Goal: Information Seeking & Learning: Find contact information

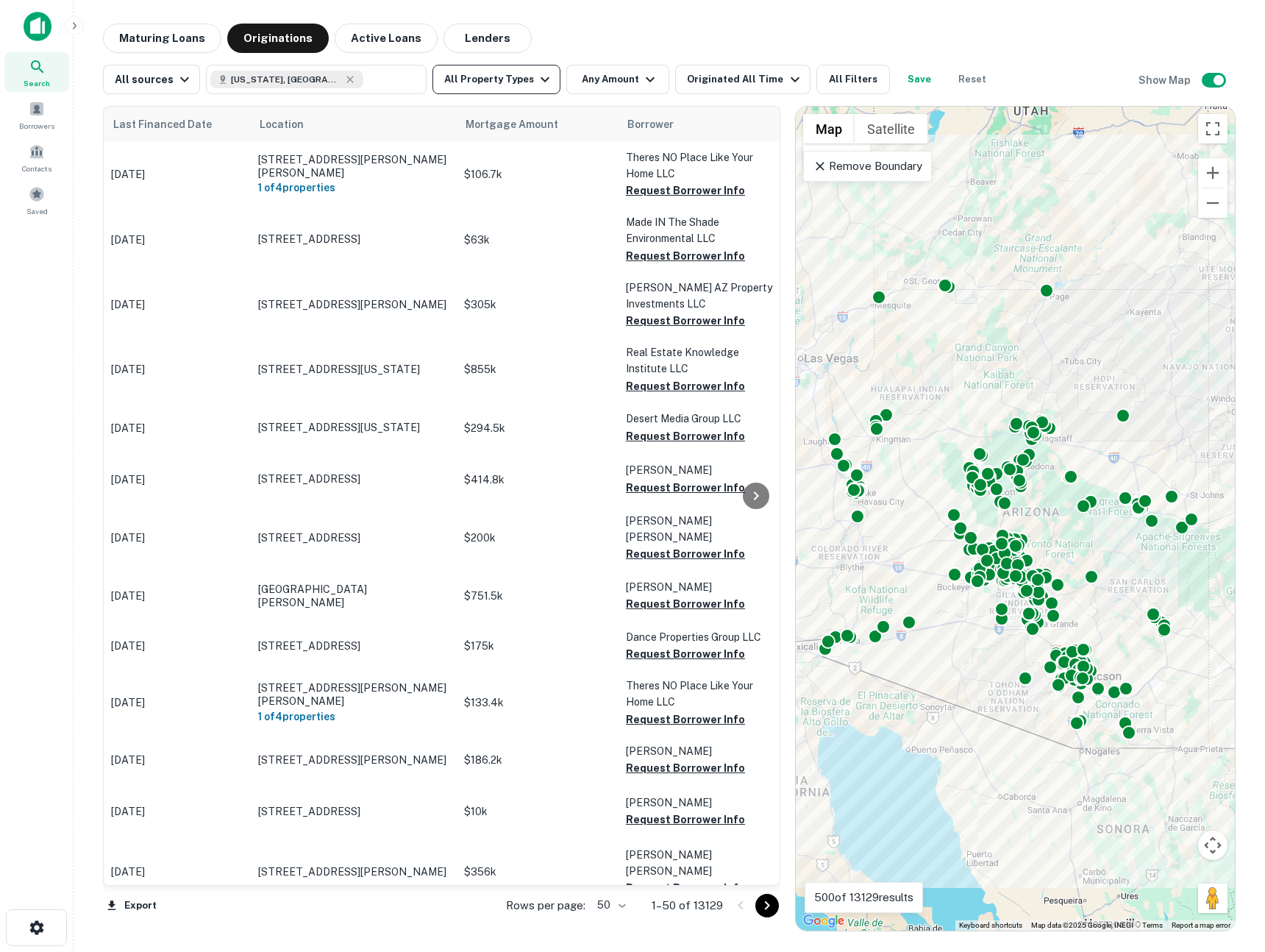
click at [522, 89] on button "All Property Types" at bounding box center [497, 79] width 128 height 29
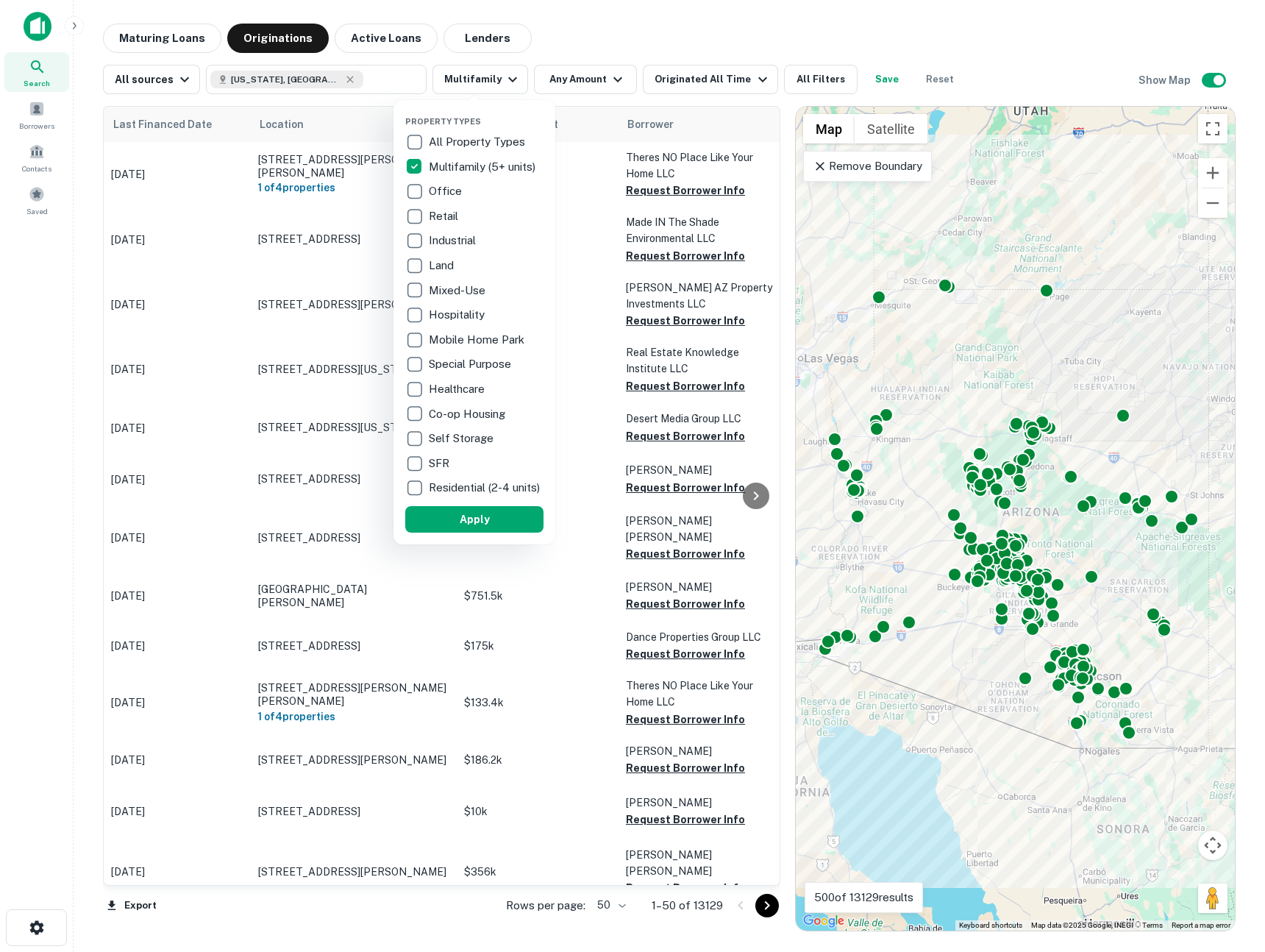
drag, startPoint x: 489, startPoint y: 537, endPoint x: 595, endPoint y: 19, distance: 528.7
click at [489, 532] on button "Apply" at bounding box center [474, 519] width 138 height 26
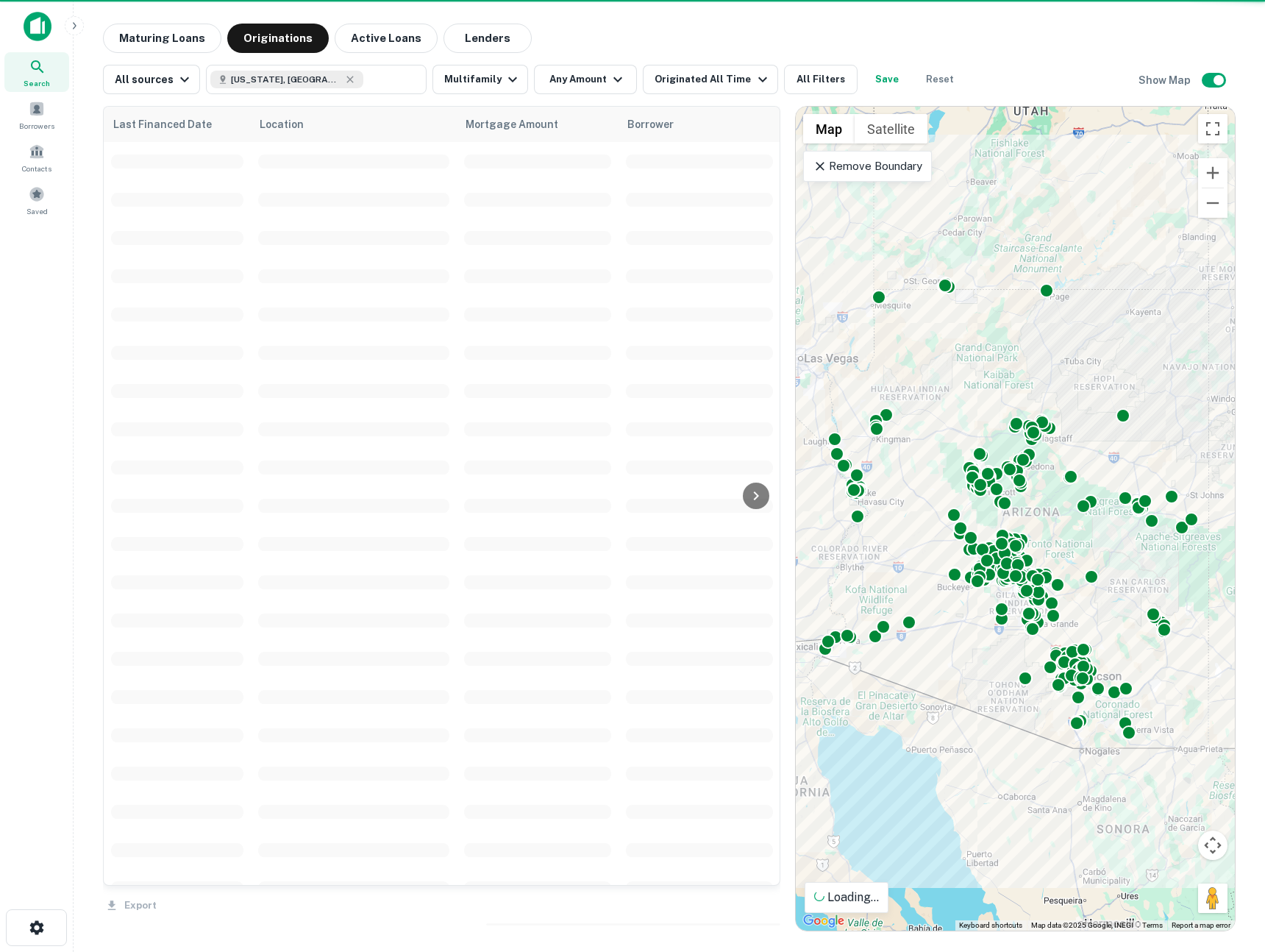
click at [590, 89] on div "Property Types All Property Types Multifamily (5+ units) Office Retail Industri…" at bounding box center [632, 476] width 1265 height 952
click at [579, 83] on div "Property Types All Property Types Multifamily (5+ units) Office Retail Industri…" at bounding box center [632, 476] width 1265 height 952
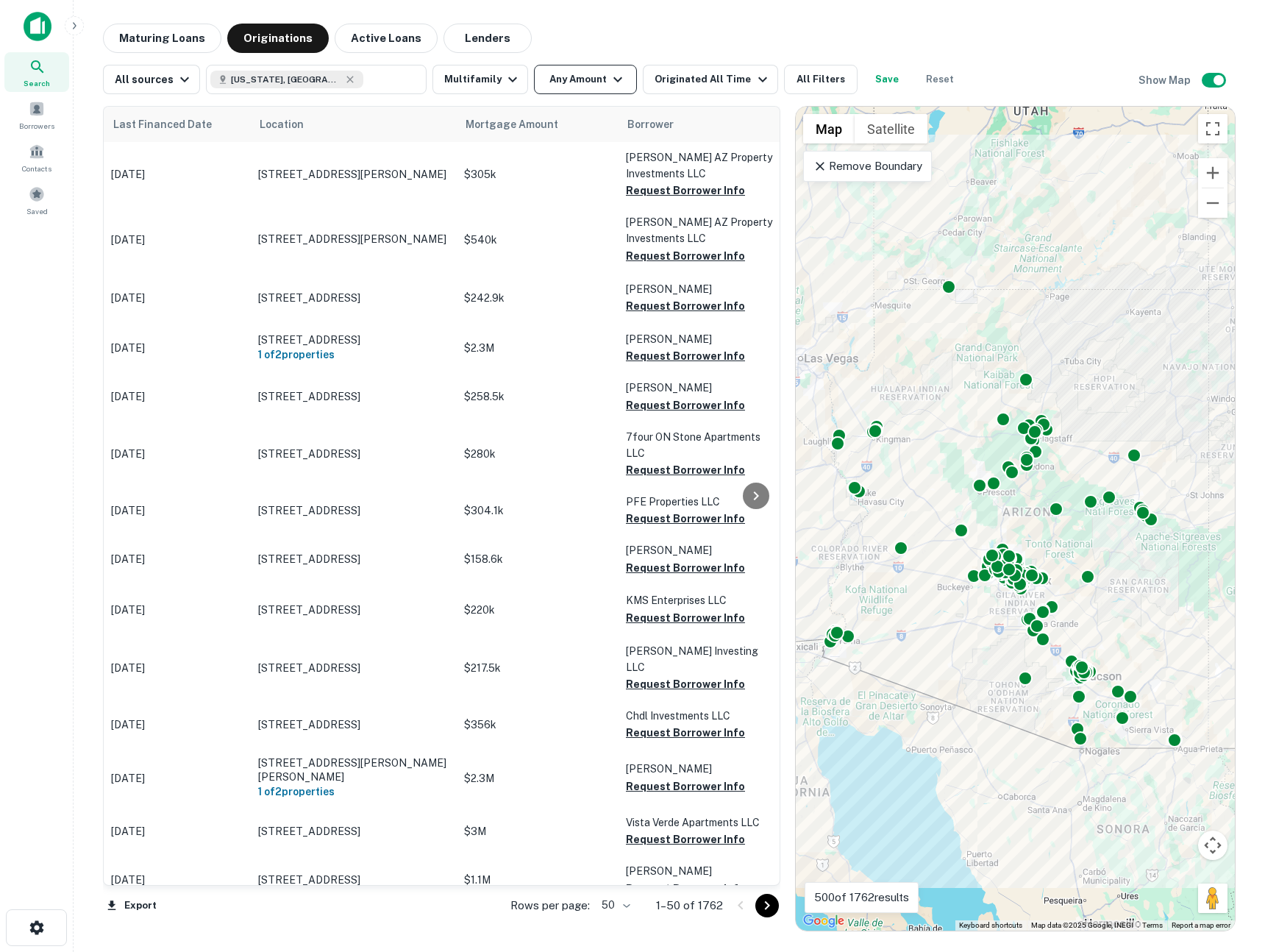
click at [587, 81] on button "Any Amount" at bounding box center [585, 79] width 103 height 29
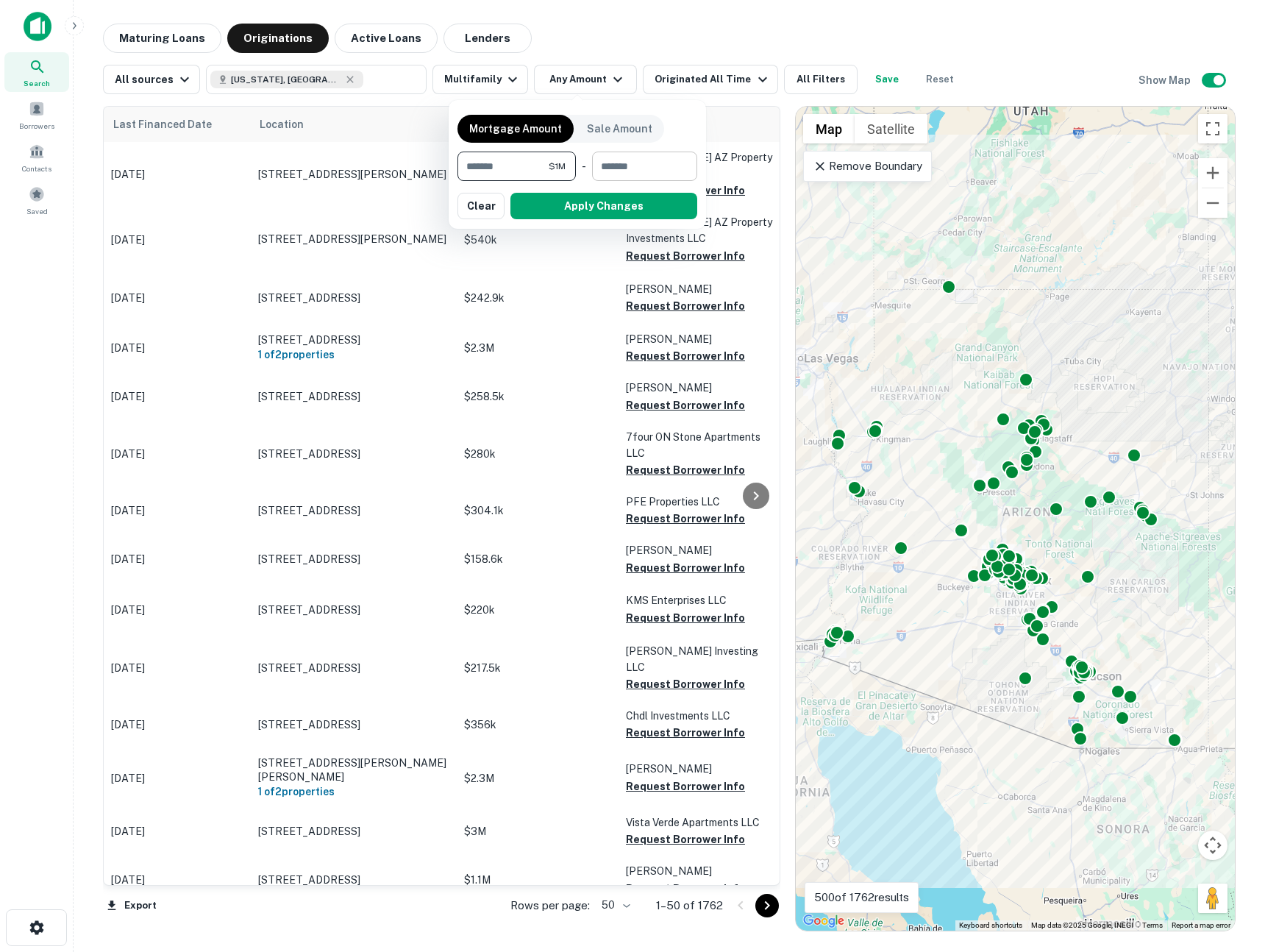
type input "*******"
click at [646, 161] on input "number" at bounding box center [639, 166] width 95 height 29
type input "********"
click at [605, 208] on button "Apply Changes" at bounding box center [604, 206] width 187 height 26
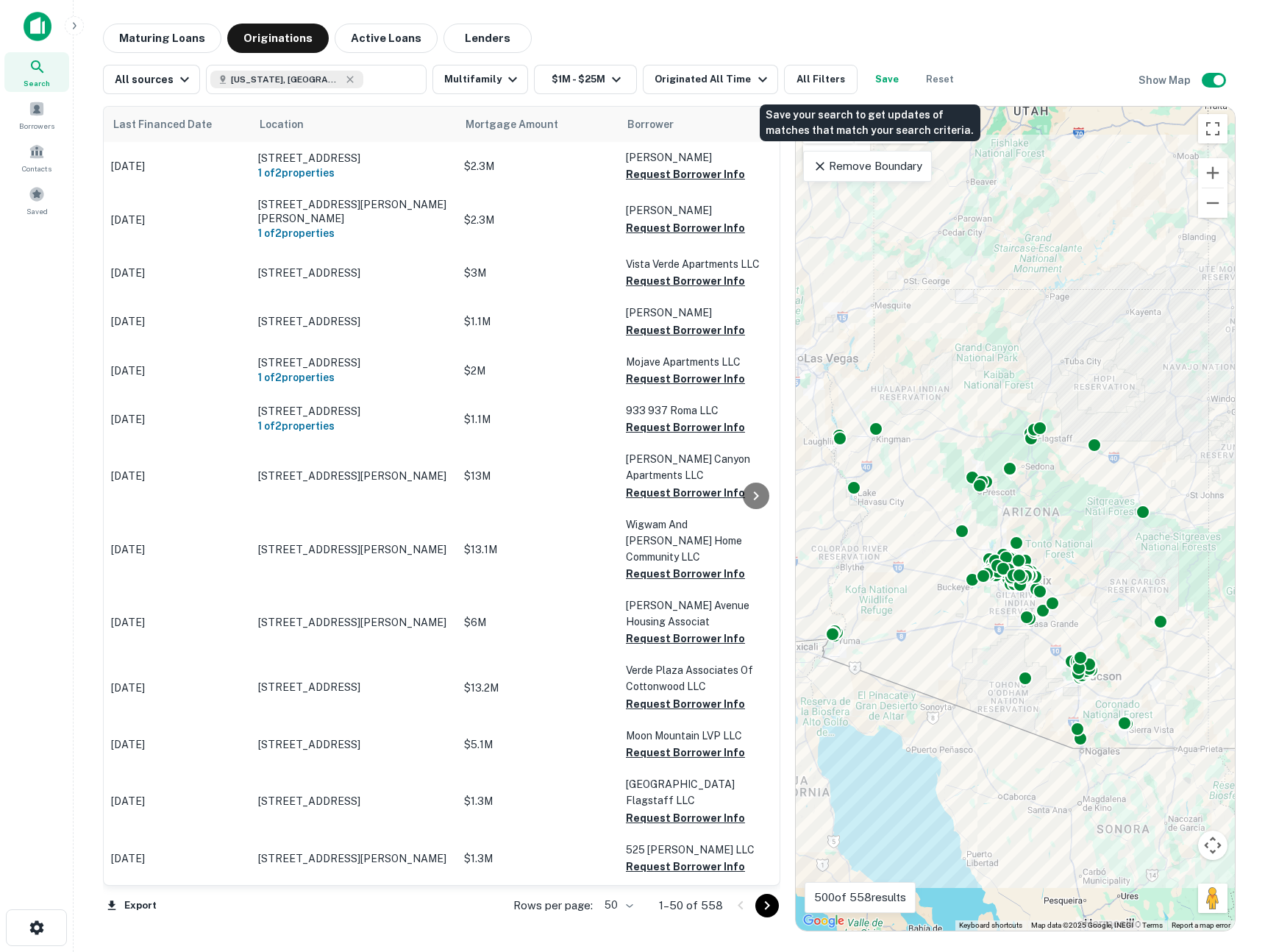
click at [879, 77] on button "Save" at bounding box center [887, 79] width 47 height 29
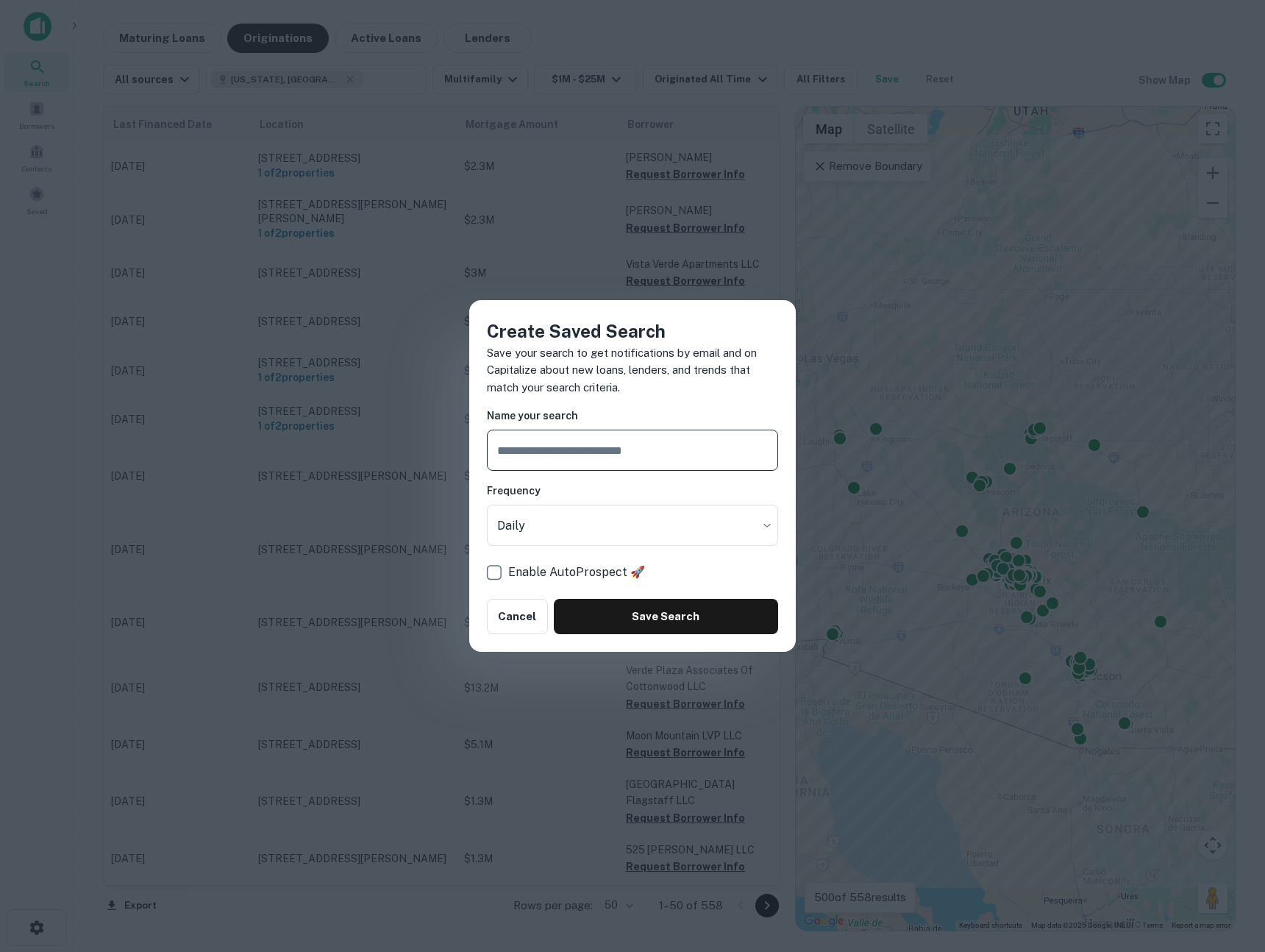
click at [596, 100] on div "Create Saved Search Save your search to get notifications by email and on Capit…" at bounding box center [632, 476] width 1265 height 952
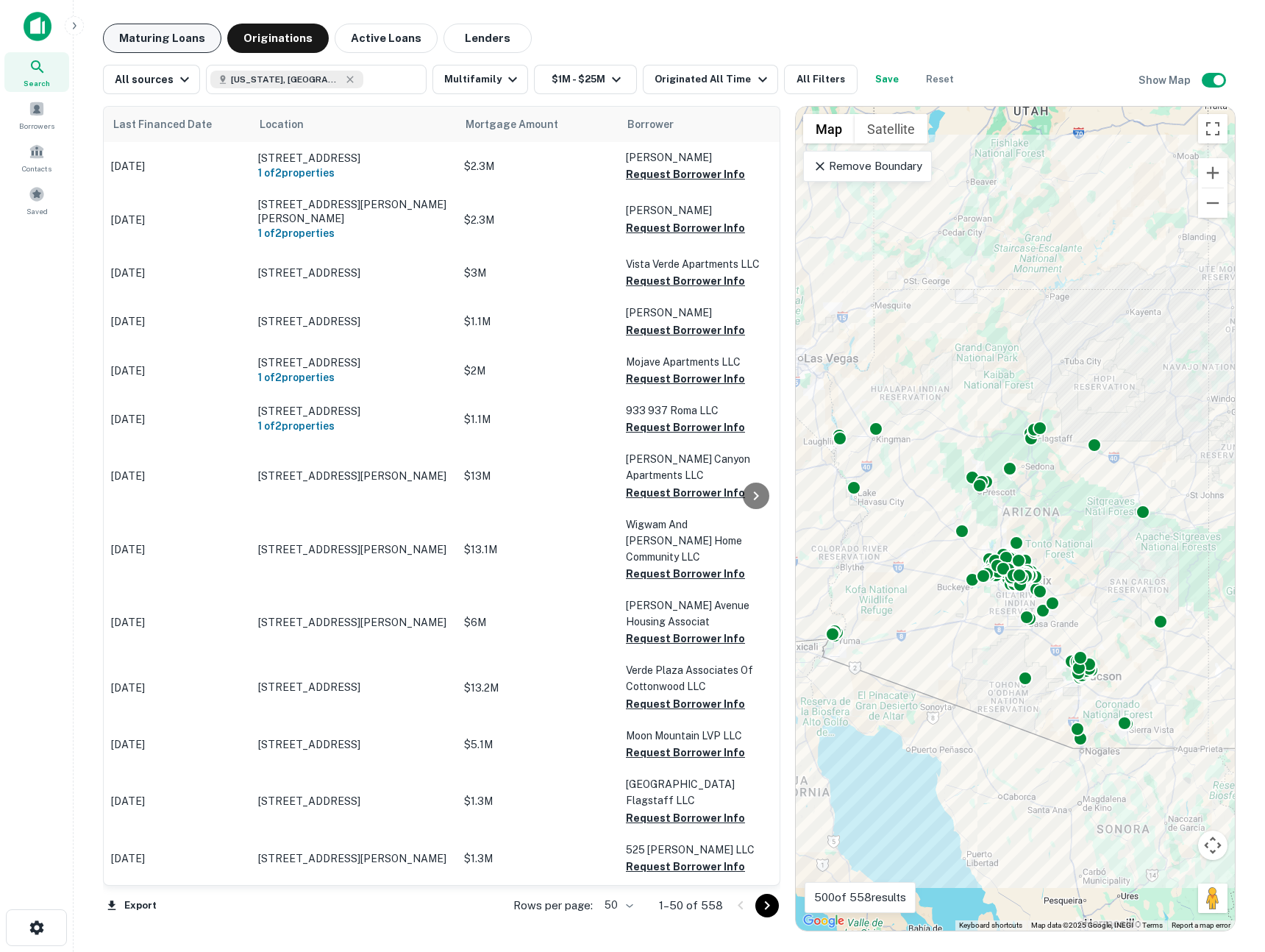
click at [201, 36] on button "Maturing Loans" at bounding box center [163, 39] width 119 height 29
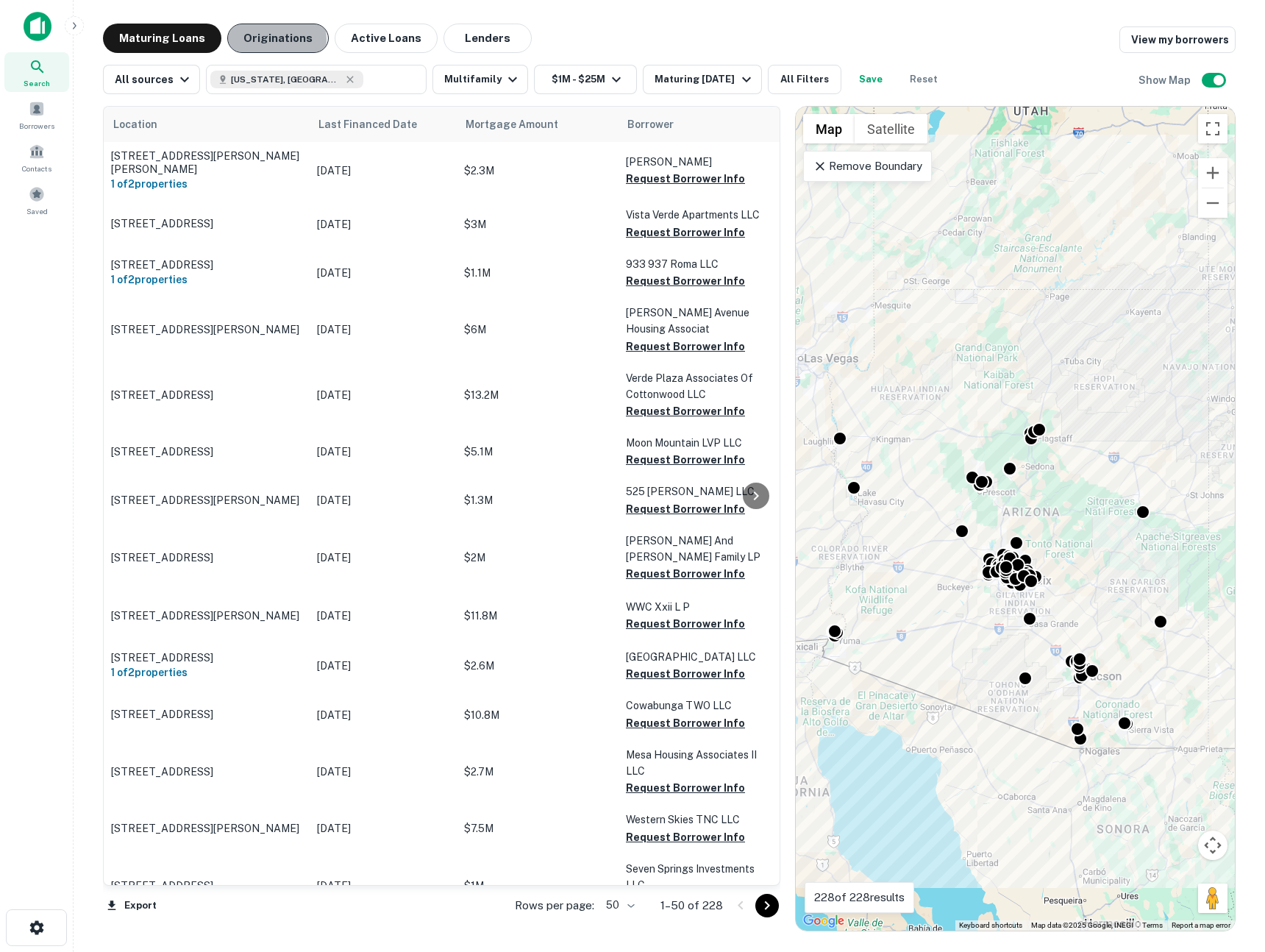
click at [262, 39] on button "Originations" at bounding box center [278, 39] width 102 height 29
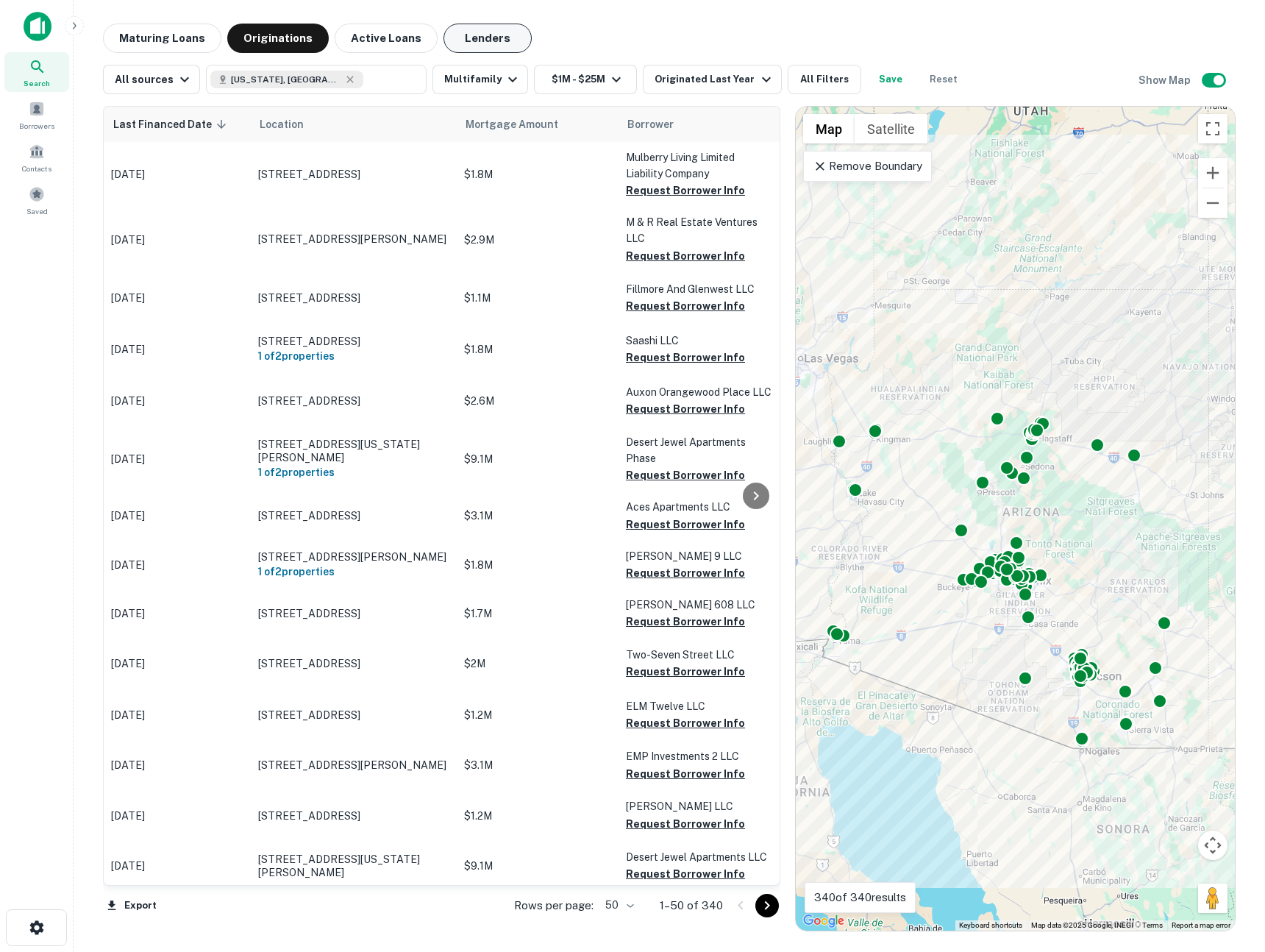
click at [484, 43] on button "Lenders" at bounding box center [487, 39] width 88 height 29
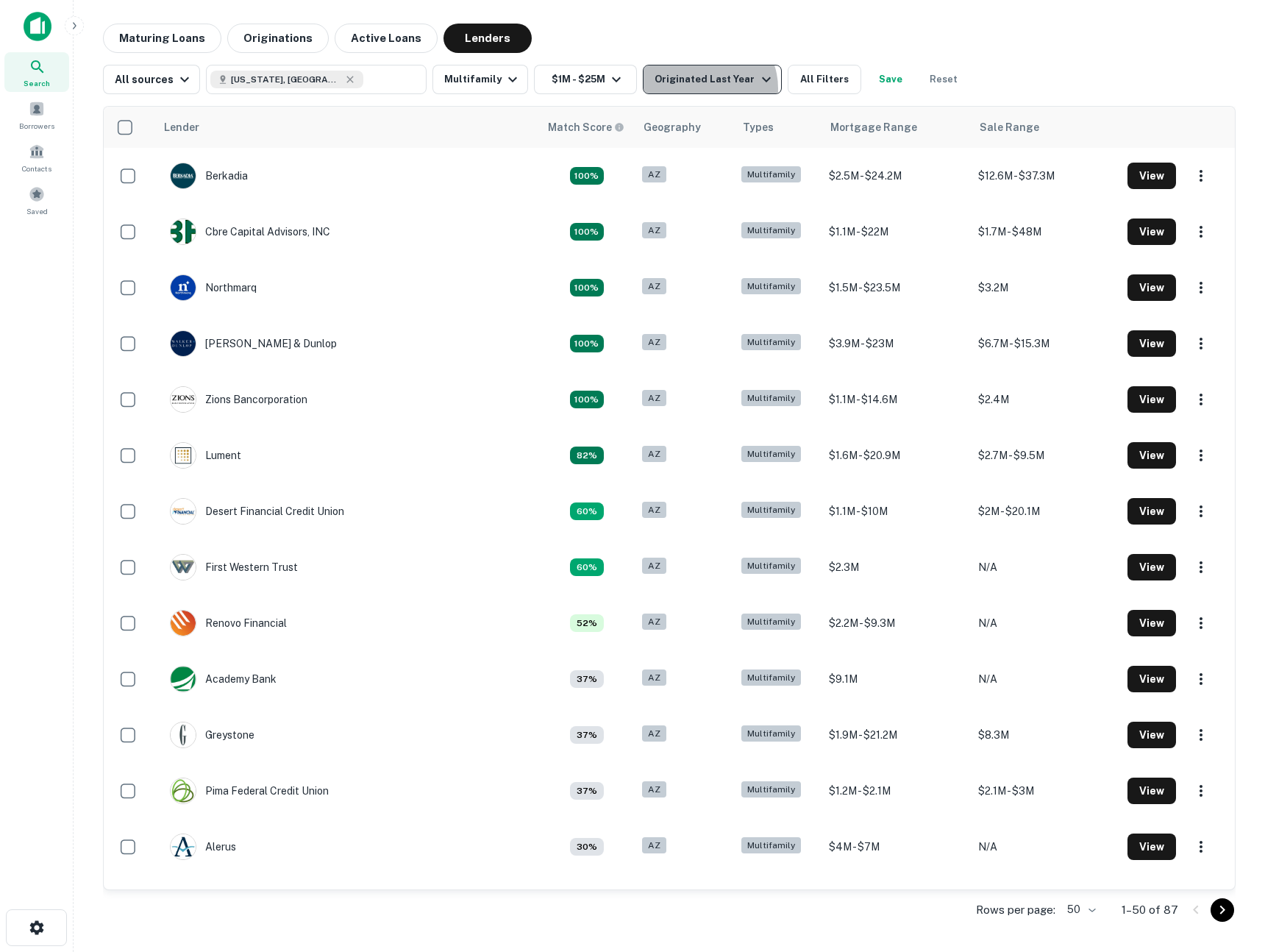
click at [695, 88] on button "Originated Last Year" at bounding box center [712, 79] width 138 height 29
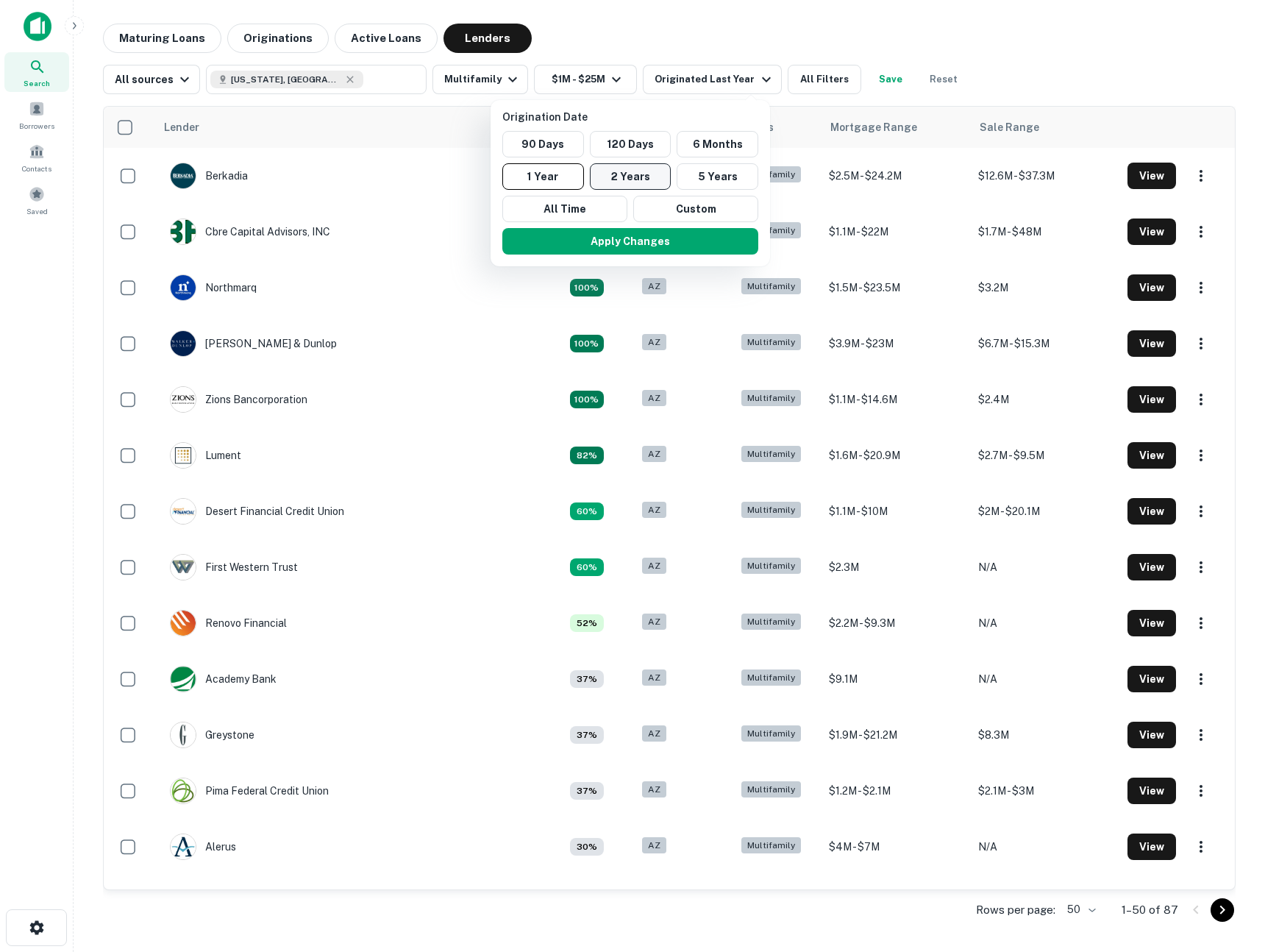
click at [611, 183] on button "2 Years" at bounding box center [631, 177] width 82 height 26
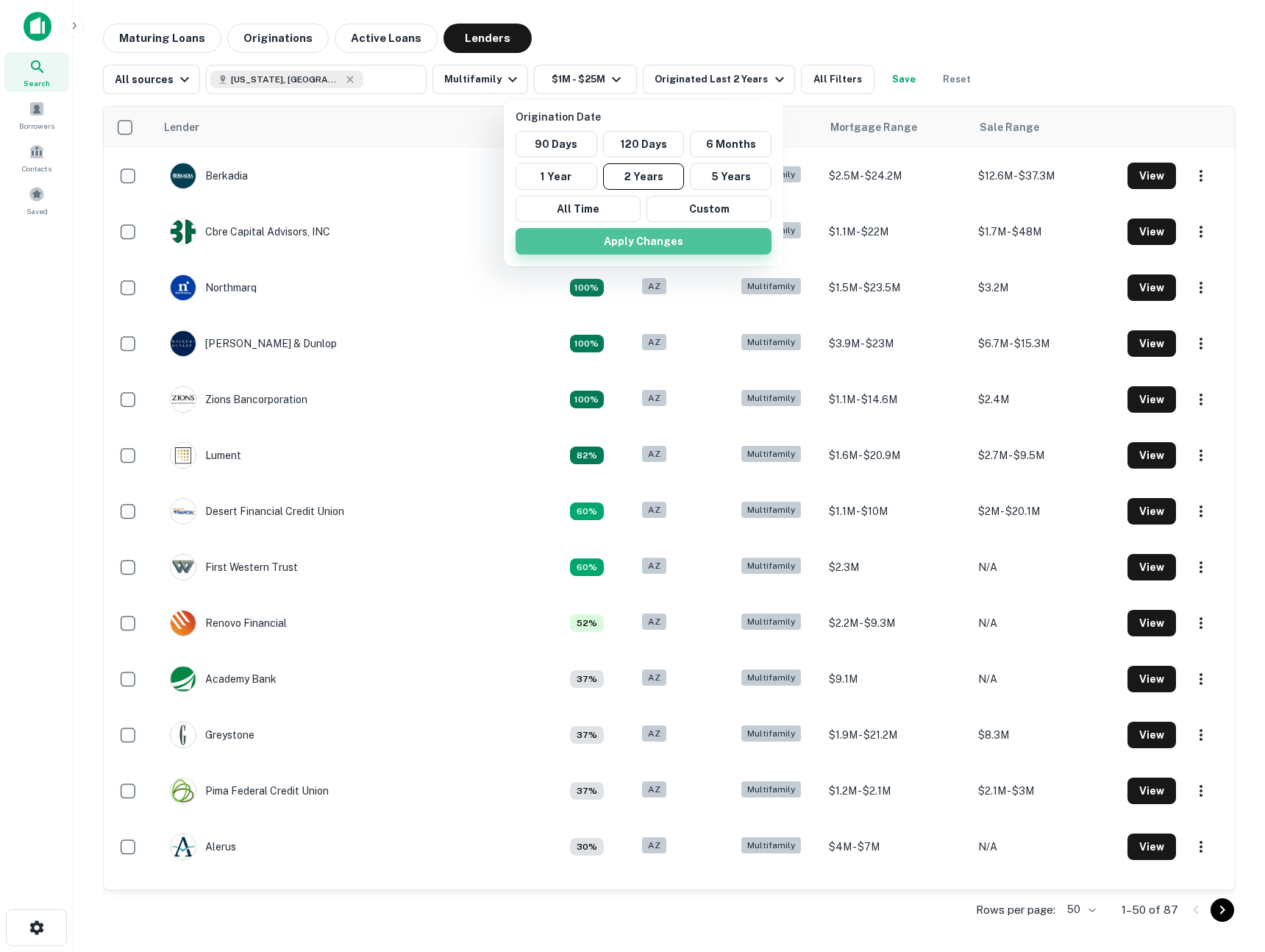
click at [588, 246] on button "Apply Changes" at bounding box center [644, 241] width 256 height 26
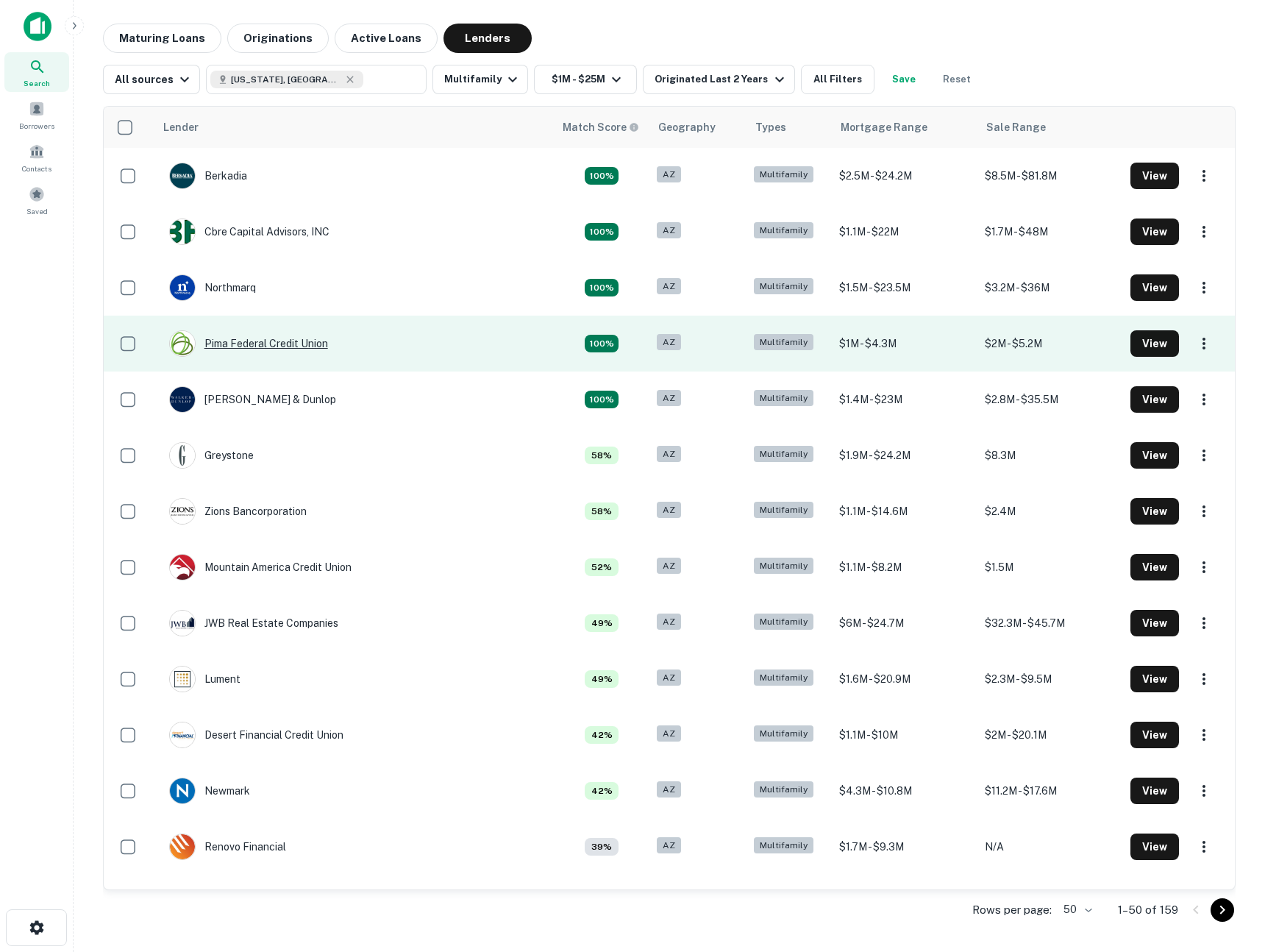
click at [275, 343] on div "Pima Federal Credit Union" at bounding box center [248, 343] width 159 height 26
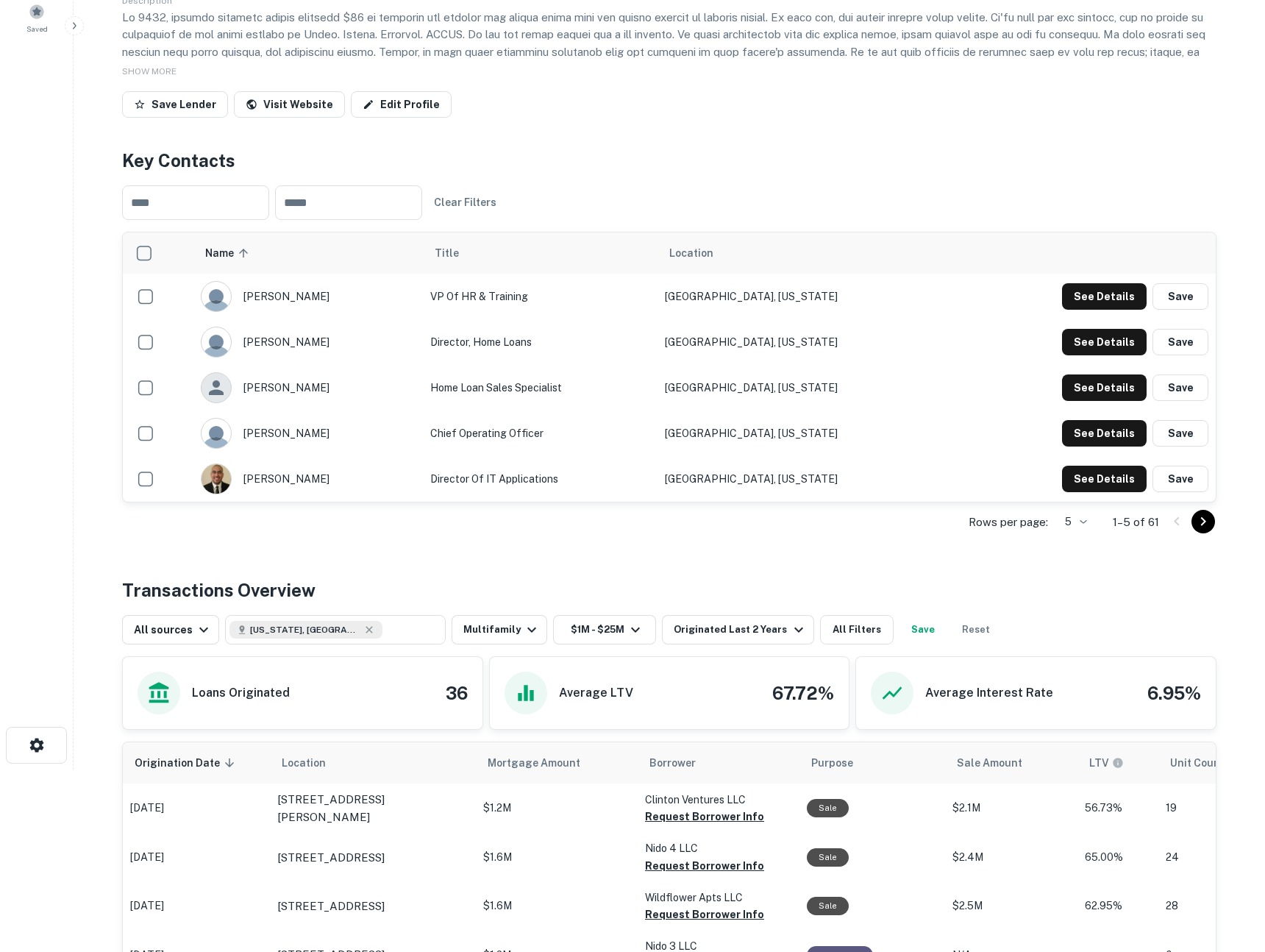
scroll to position [199, 0]
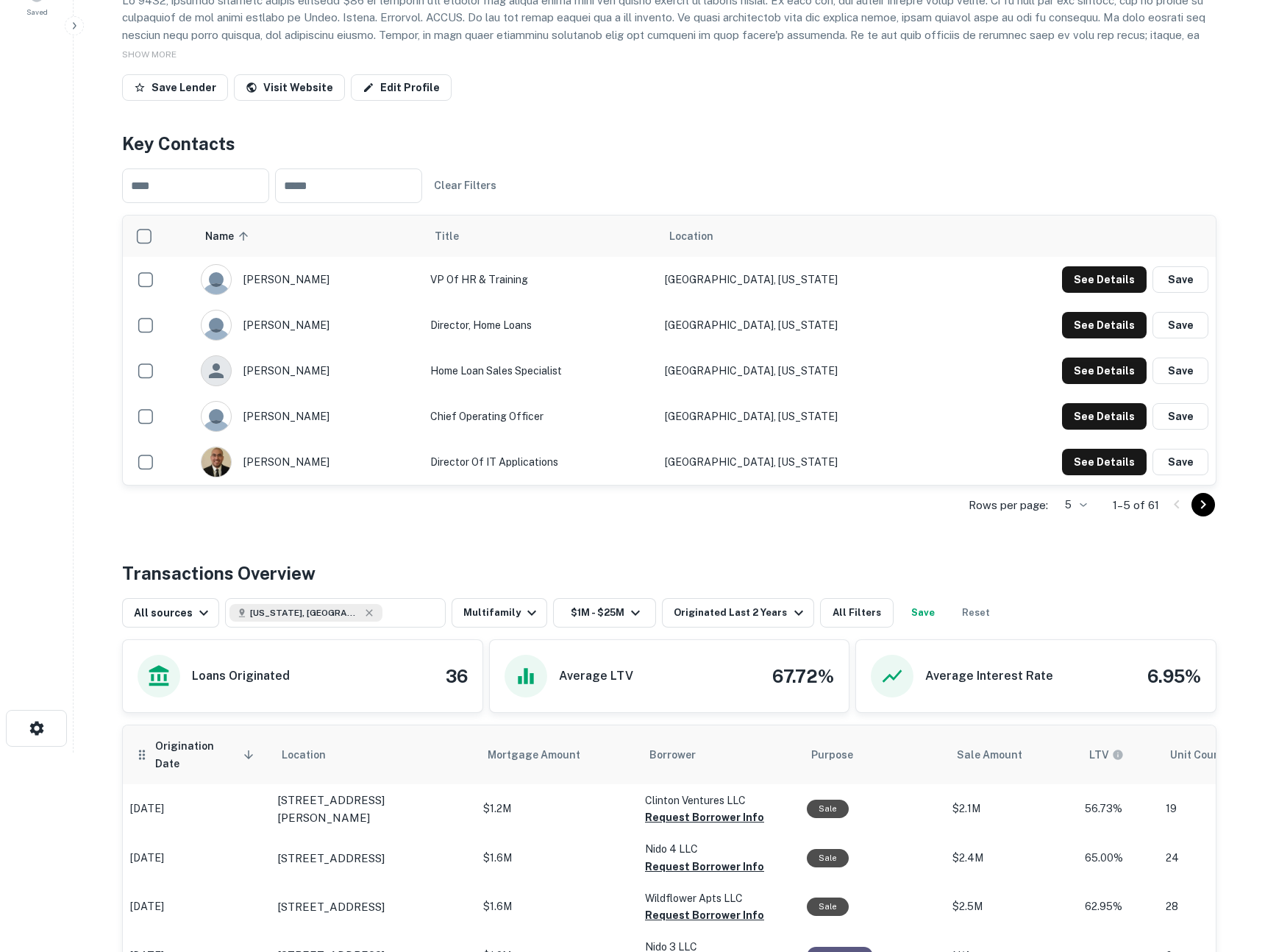
click at [157, 748] on span "Origination Date sorted descending" at bounding box center [207, 755] width 103 height 35
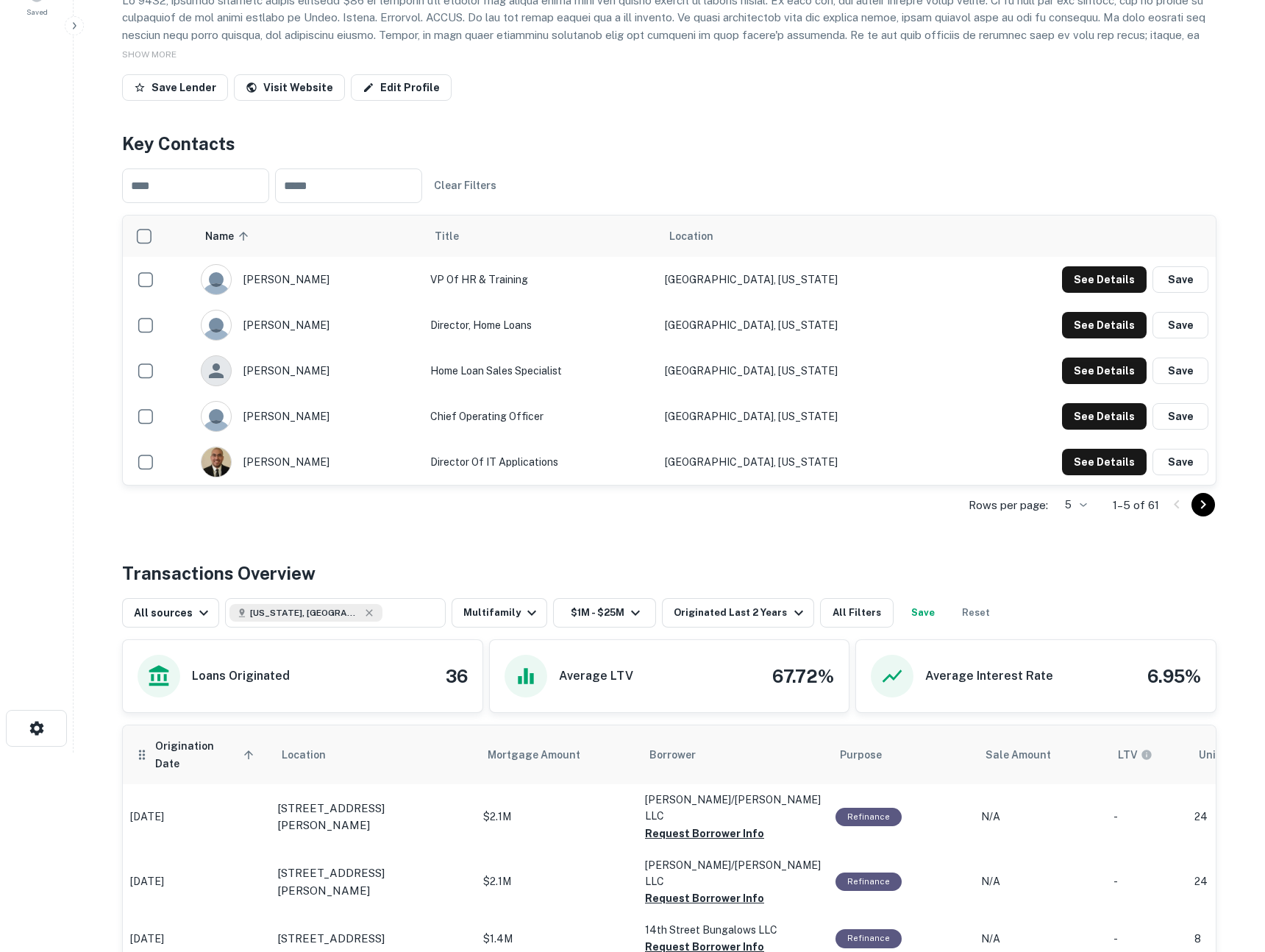
click at [171, 755] on th "Origination Date sorted ascending" at bounding box center [196, 755] width 147 height 59
click at [175, 746] on span "Origination Date sorted ascending" at bounding box center [207, 755] width 103 height 35
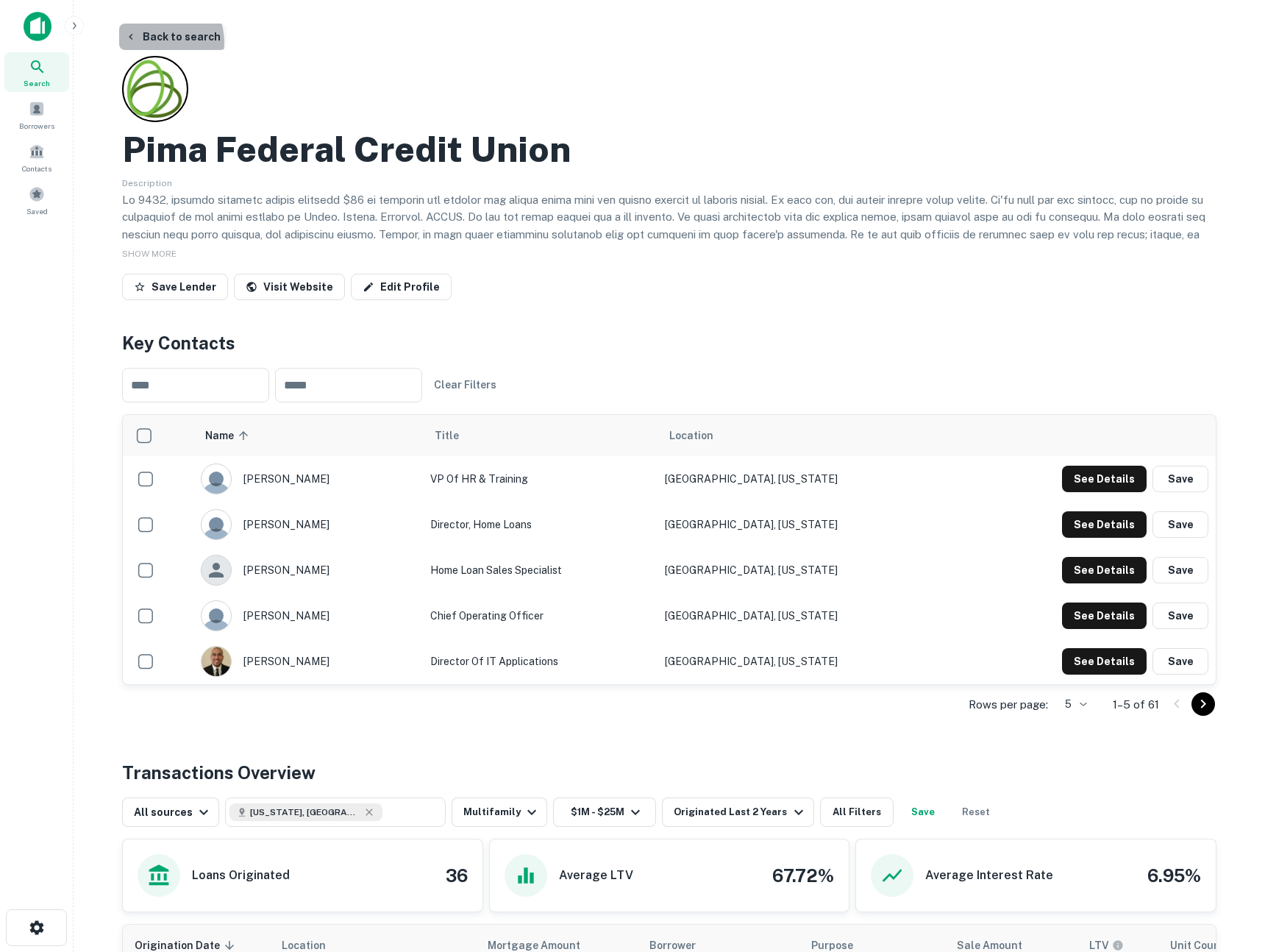
click at [153, 42] on button "Back to search" at bounding box center [172, 37] width 107 height 26
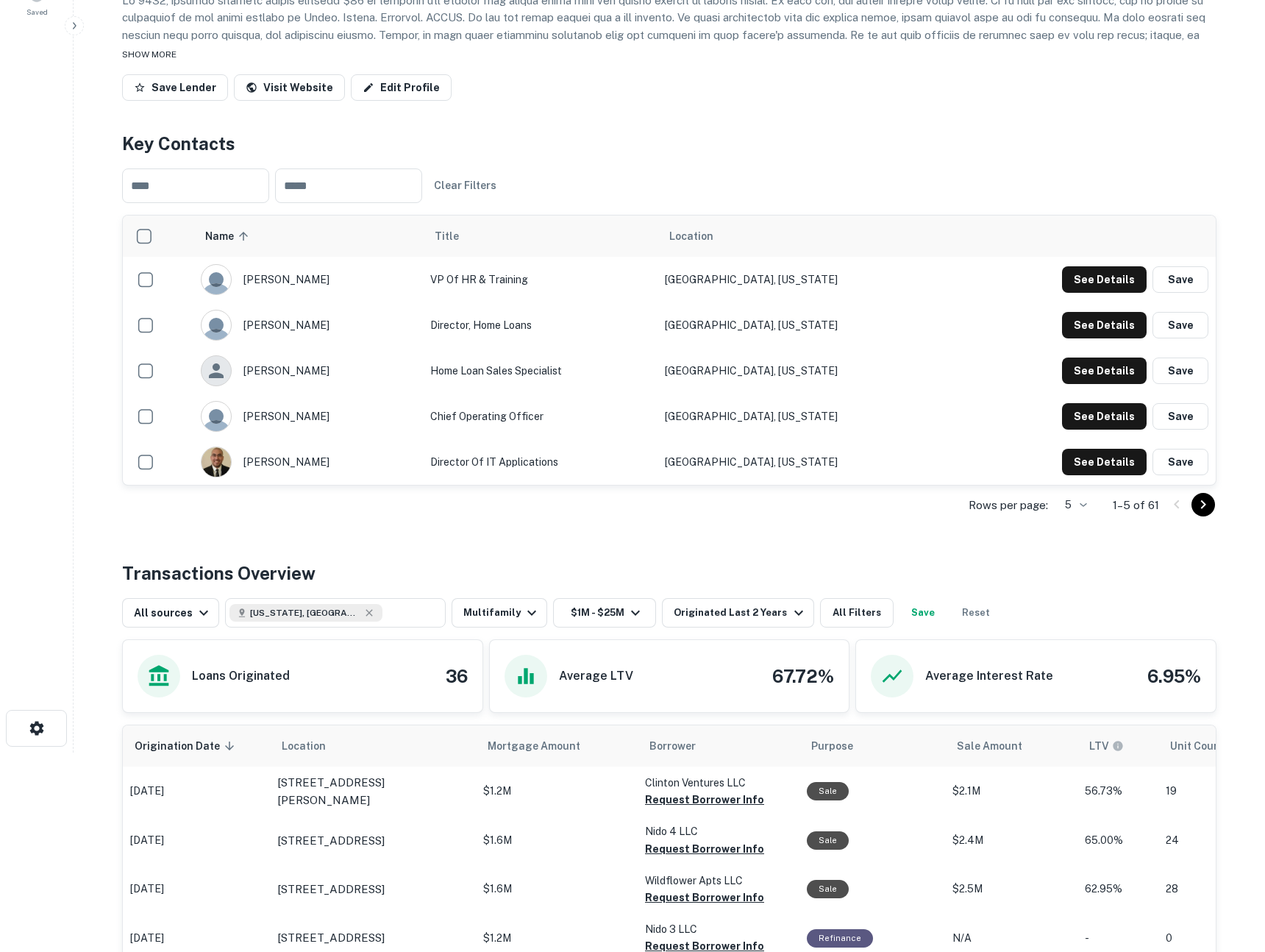
scroll to position [76, 0]
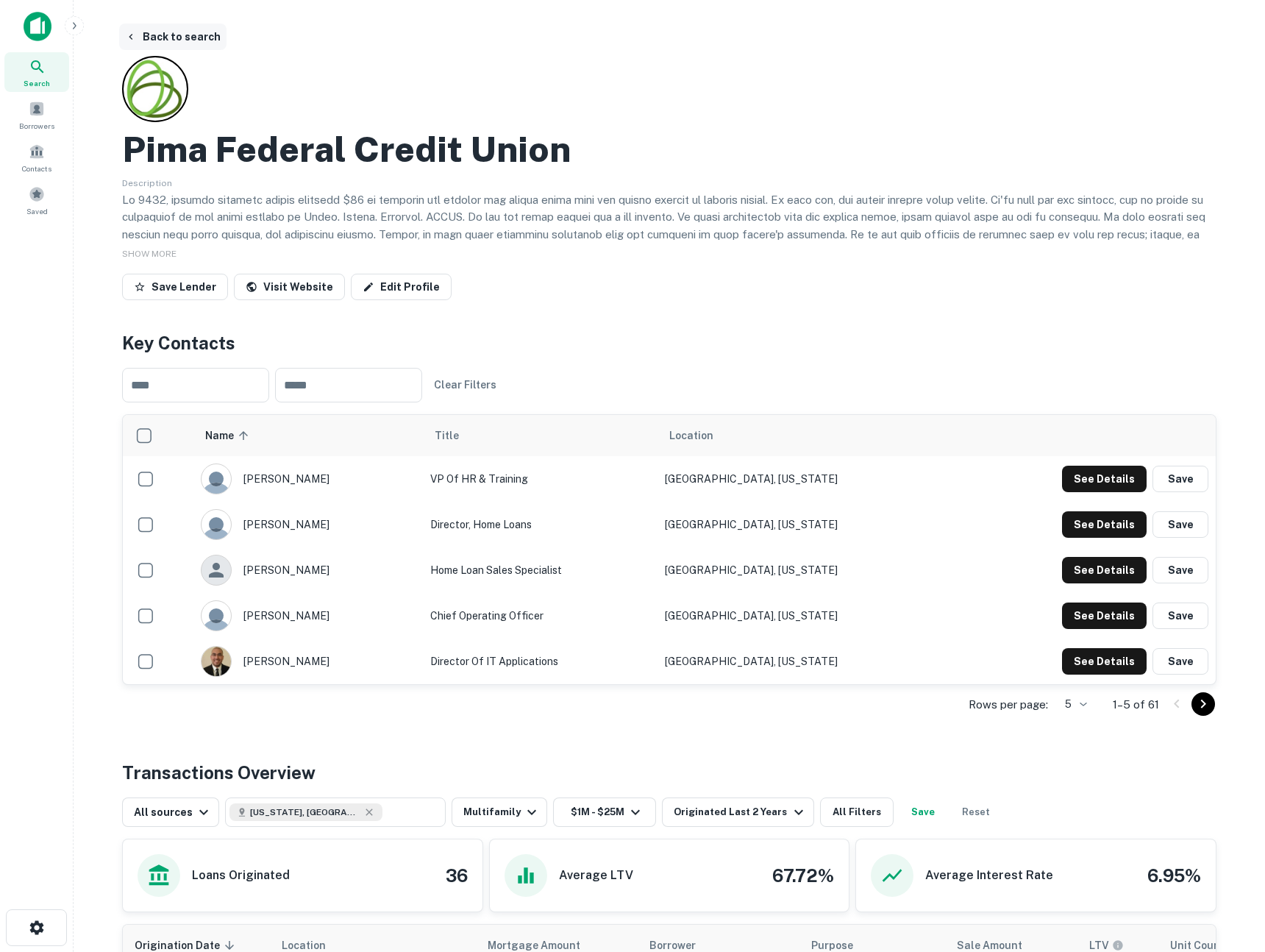
click at [143, 39] on button "Back to search" at bounding box center [172, 37] width 107 height 26
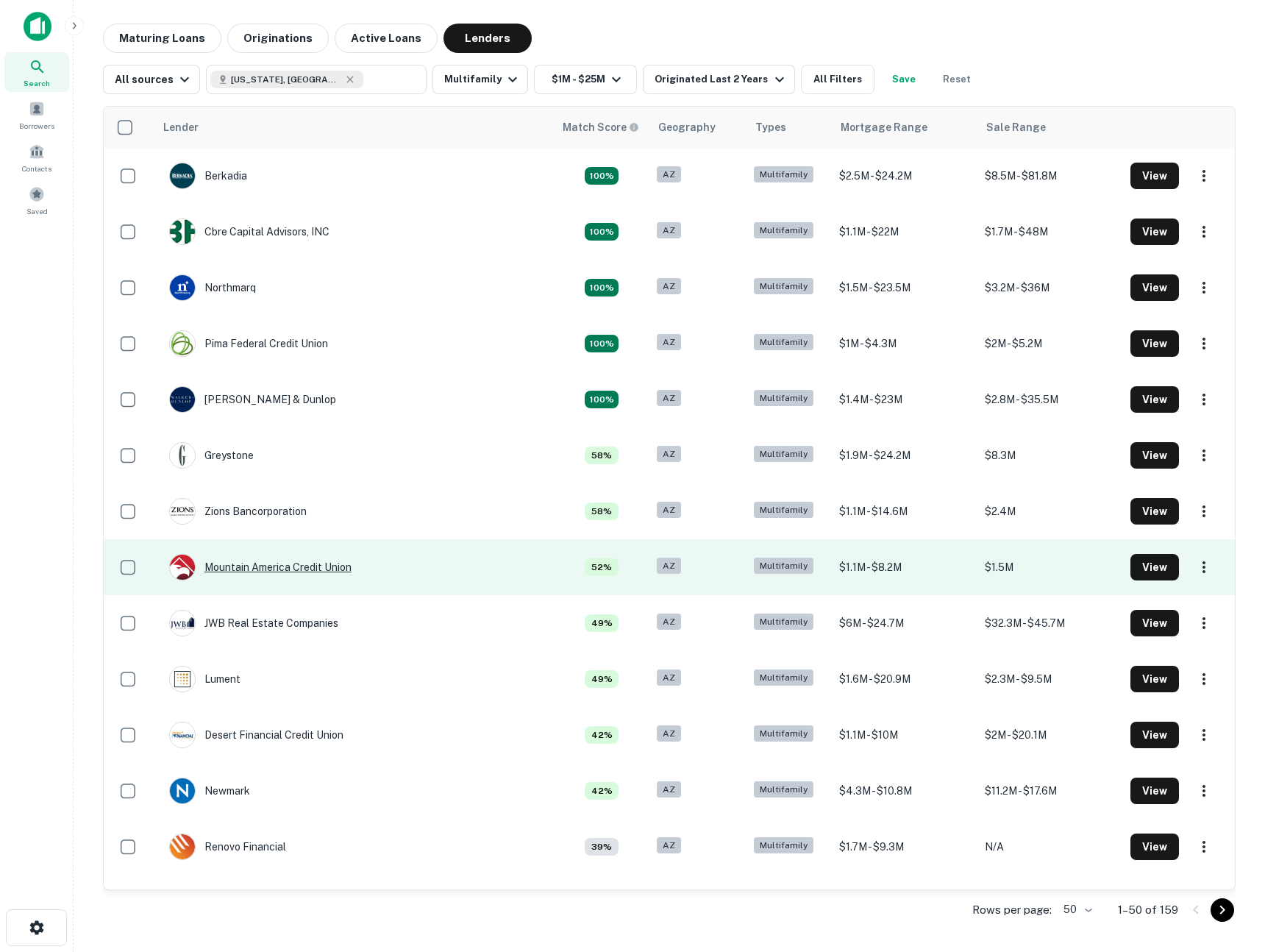
click at [258, 569] on div "Mountain America Credit Union" at bounding box center [260, 567] width 183 height 26
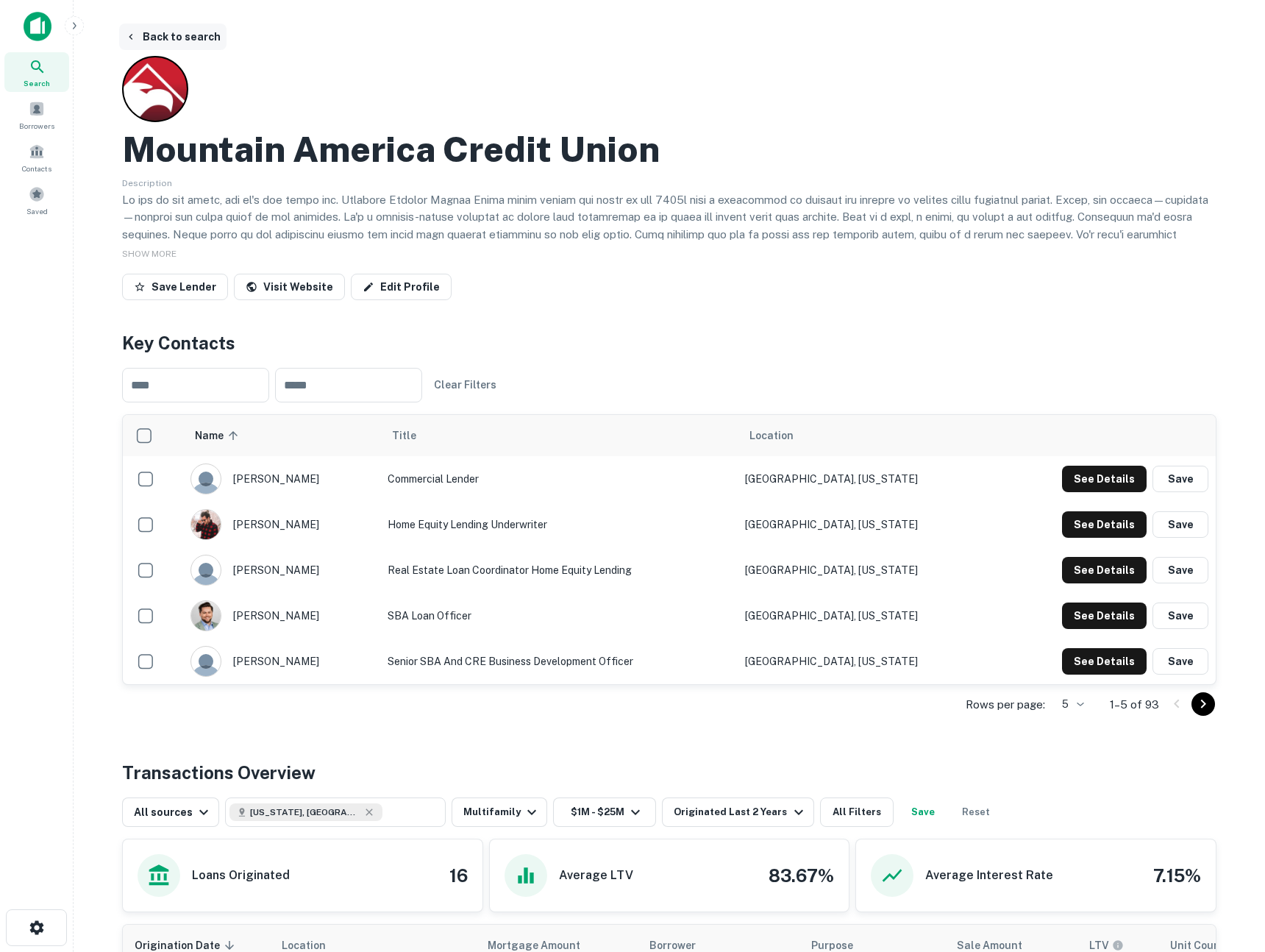
click at [147, 36] on button "Back to search" at bounding box center [172, 37] width 107 height 26
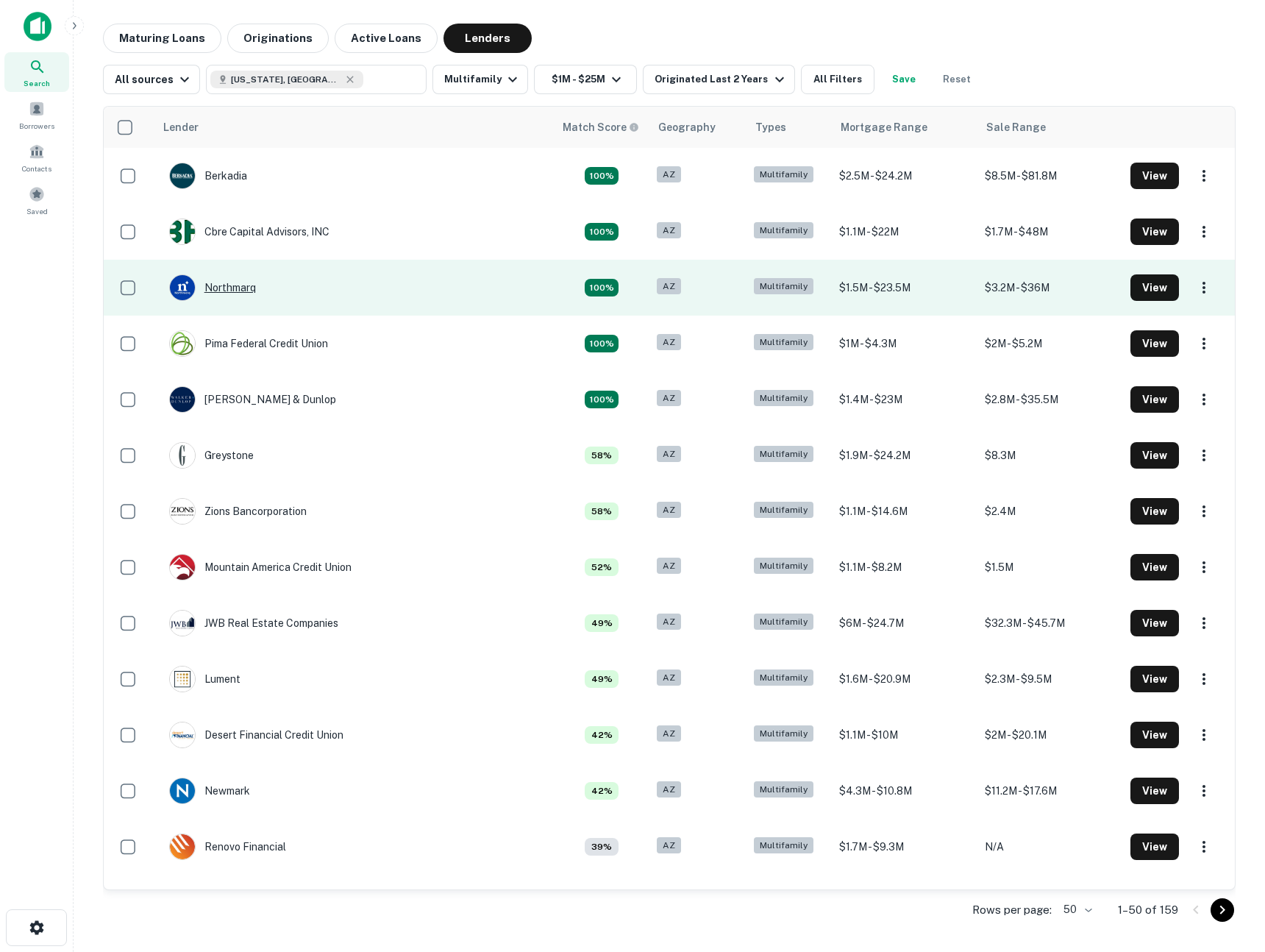
click at [221, 284] on div "Northmarq" at bounding box center [212, 288] width 87 height 26
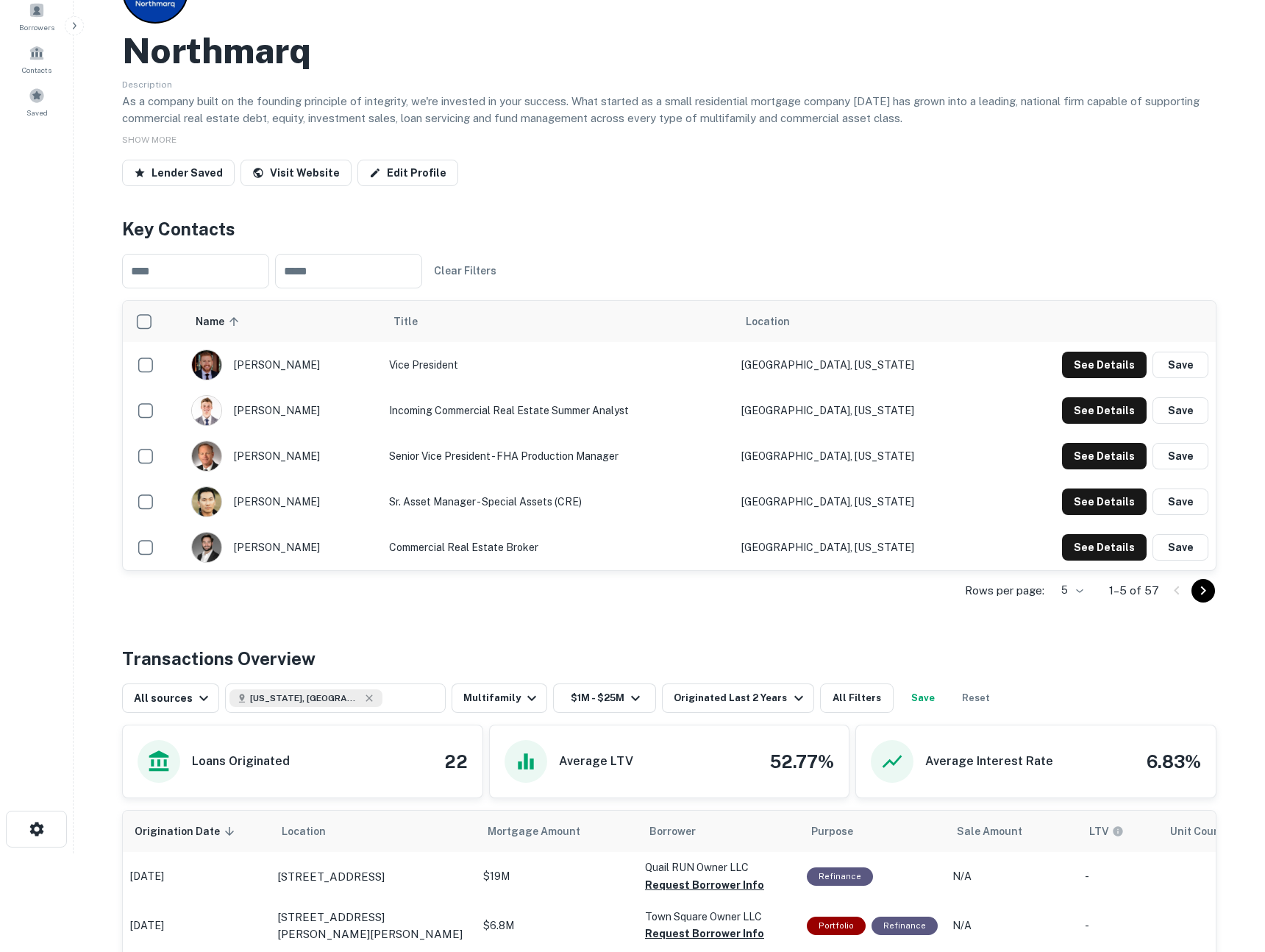
scroll to position [95, 0]
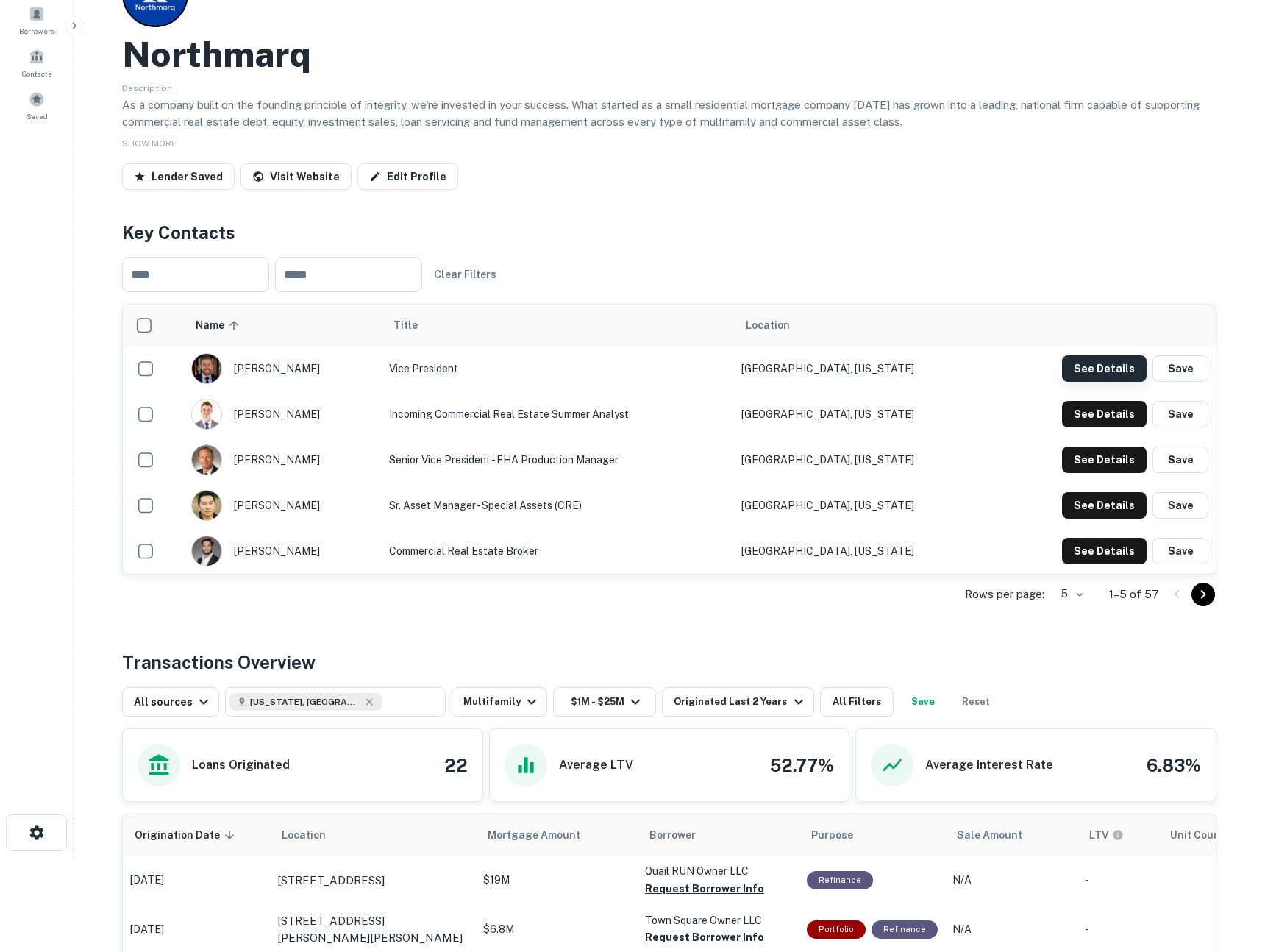
click at [1096, 370] on button "See Details" at bounding box center [1105, 369] width 85 height 26
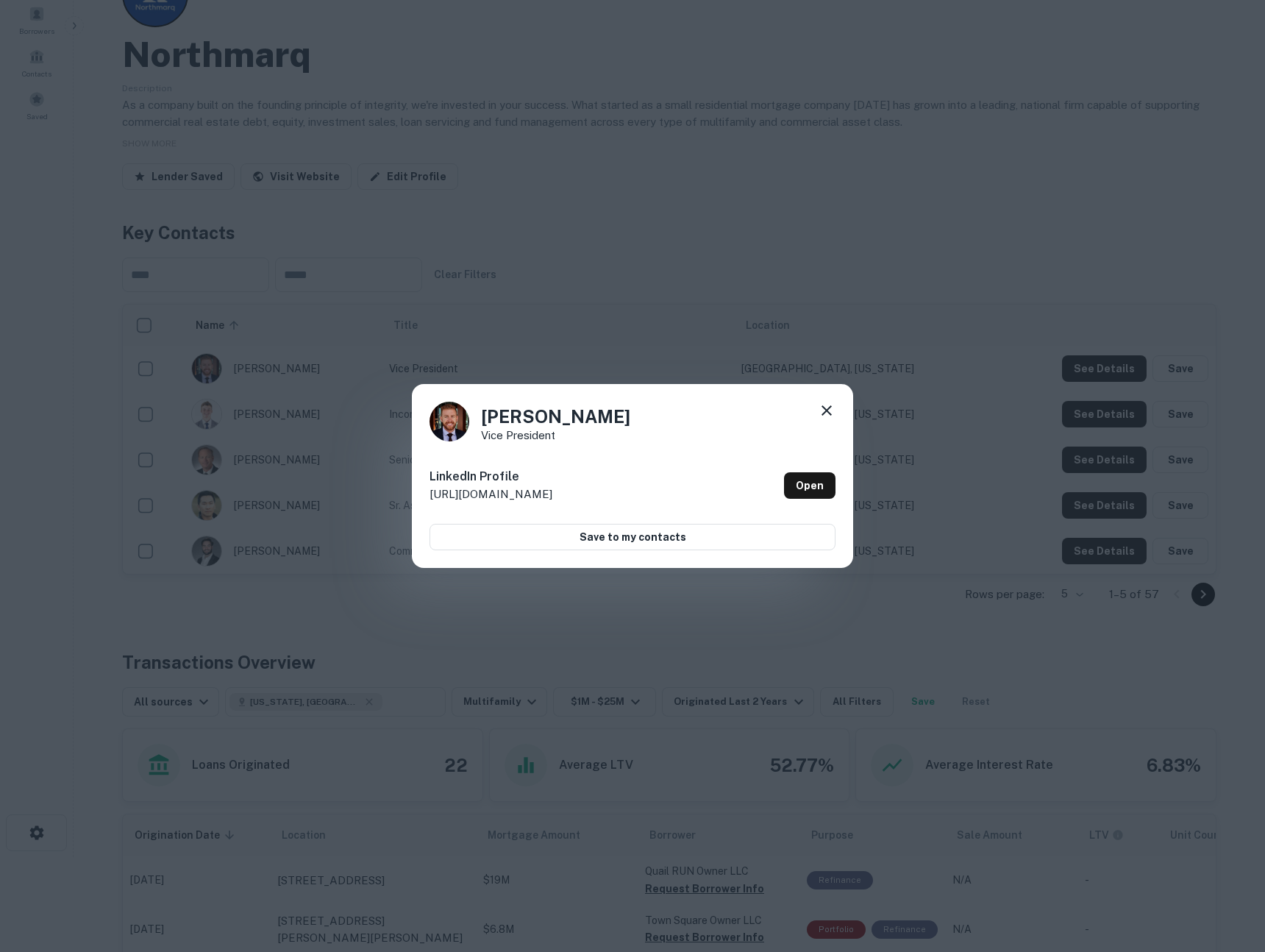
click at [712, 305] on div "Conor Freeman Vice President LinkedIn Profile http://www.linkedin.com/in/conorf…" at bounding box center [632, 476] width 1265 height 952
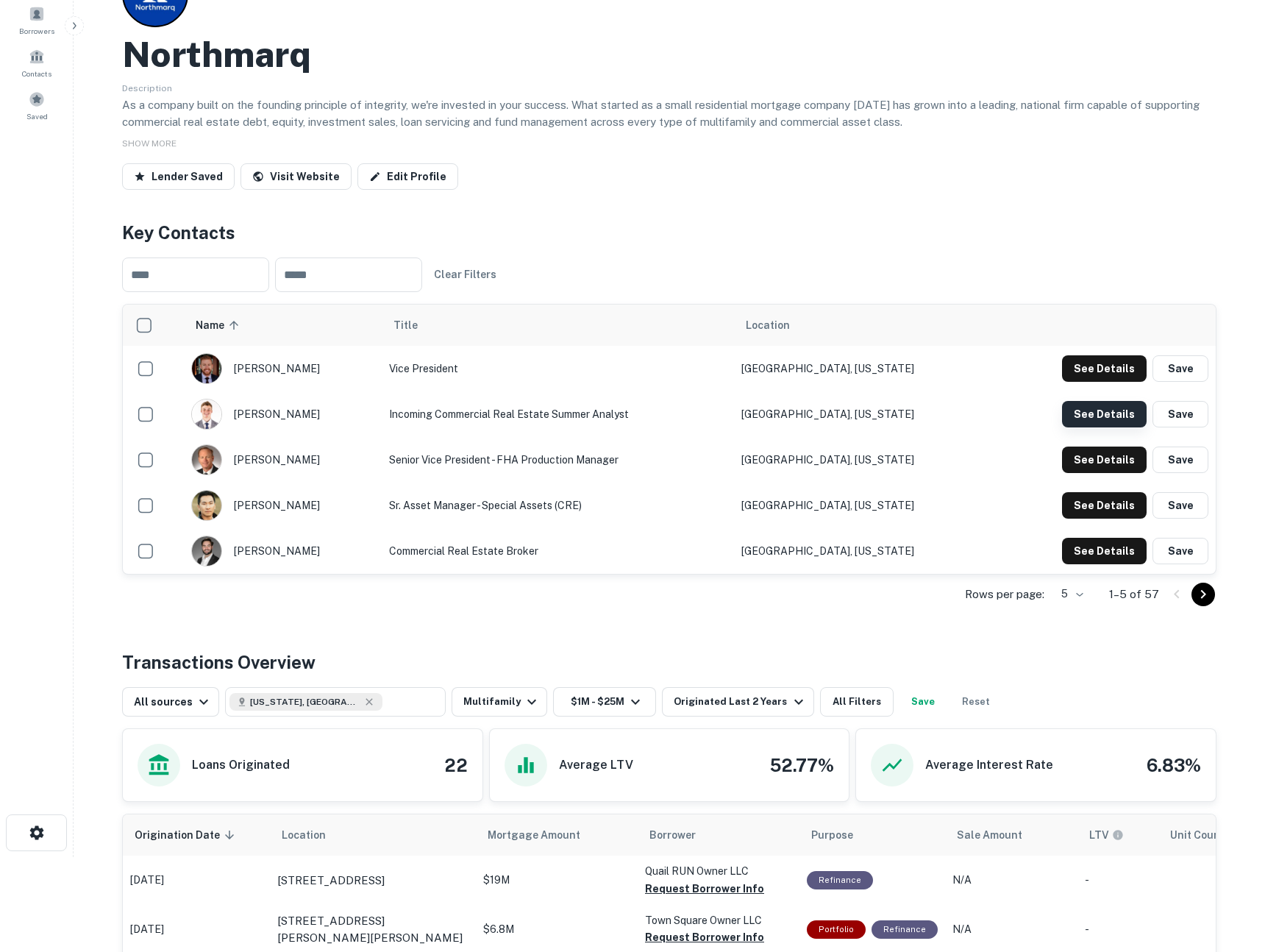
click at [1095, 382] on button "See Details" at bounding box center [1105, 369] width 85 height 26
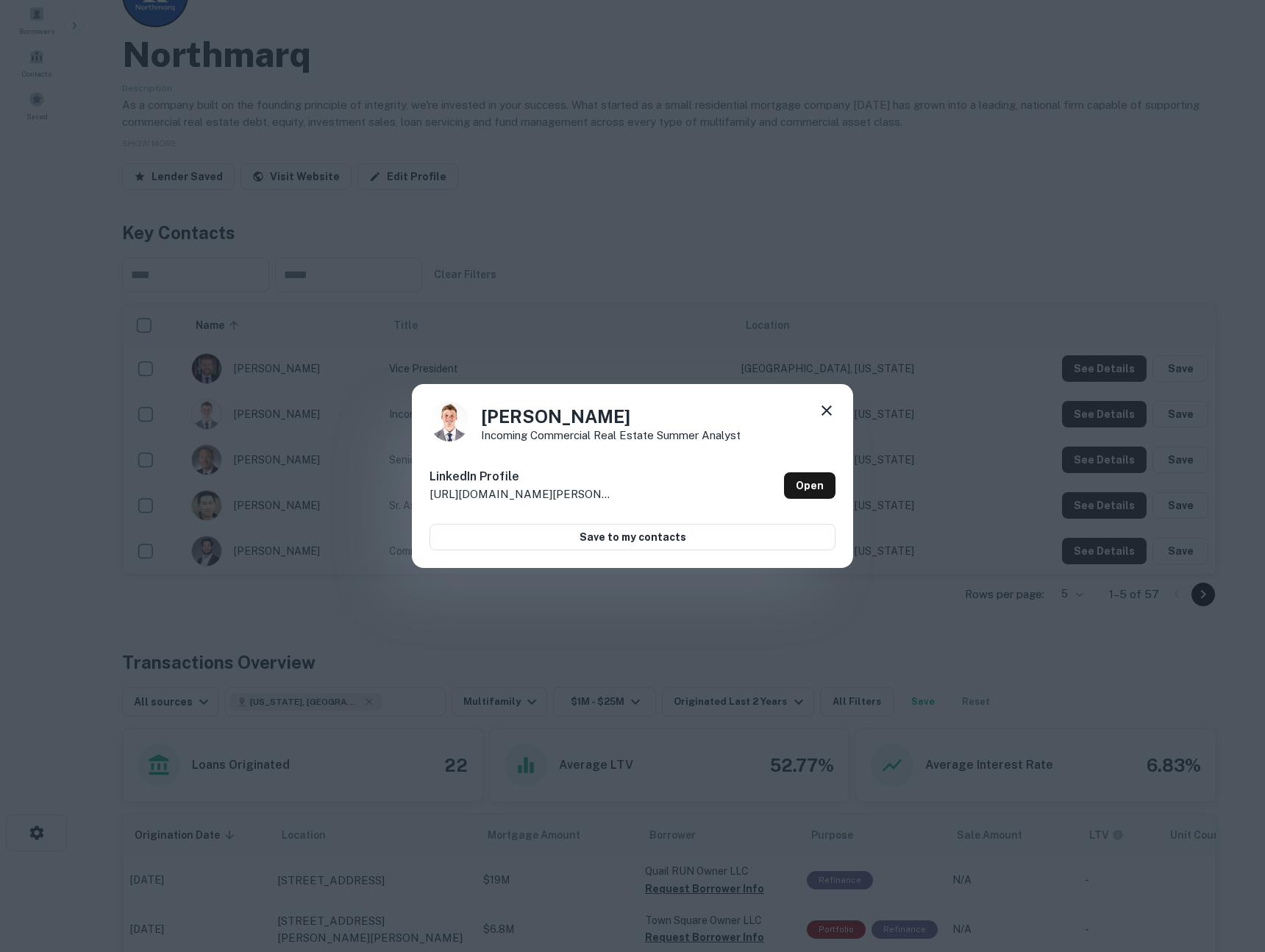
drag, startPoint x: 922, startPoint y: 312, endPoint x: 1002, endPoint y: 346, distance: 86.9
click at [924, 313] on div "Jack Kiefer Incoming Commercial Real Estate Summer Analyst LinkedIn Profile htt…" at bounding box center [632, 476] width 1265 height 952
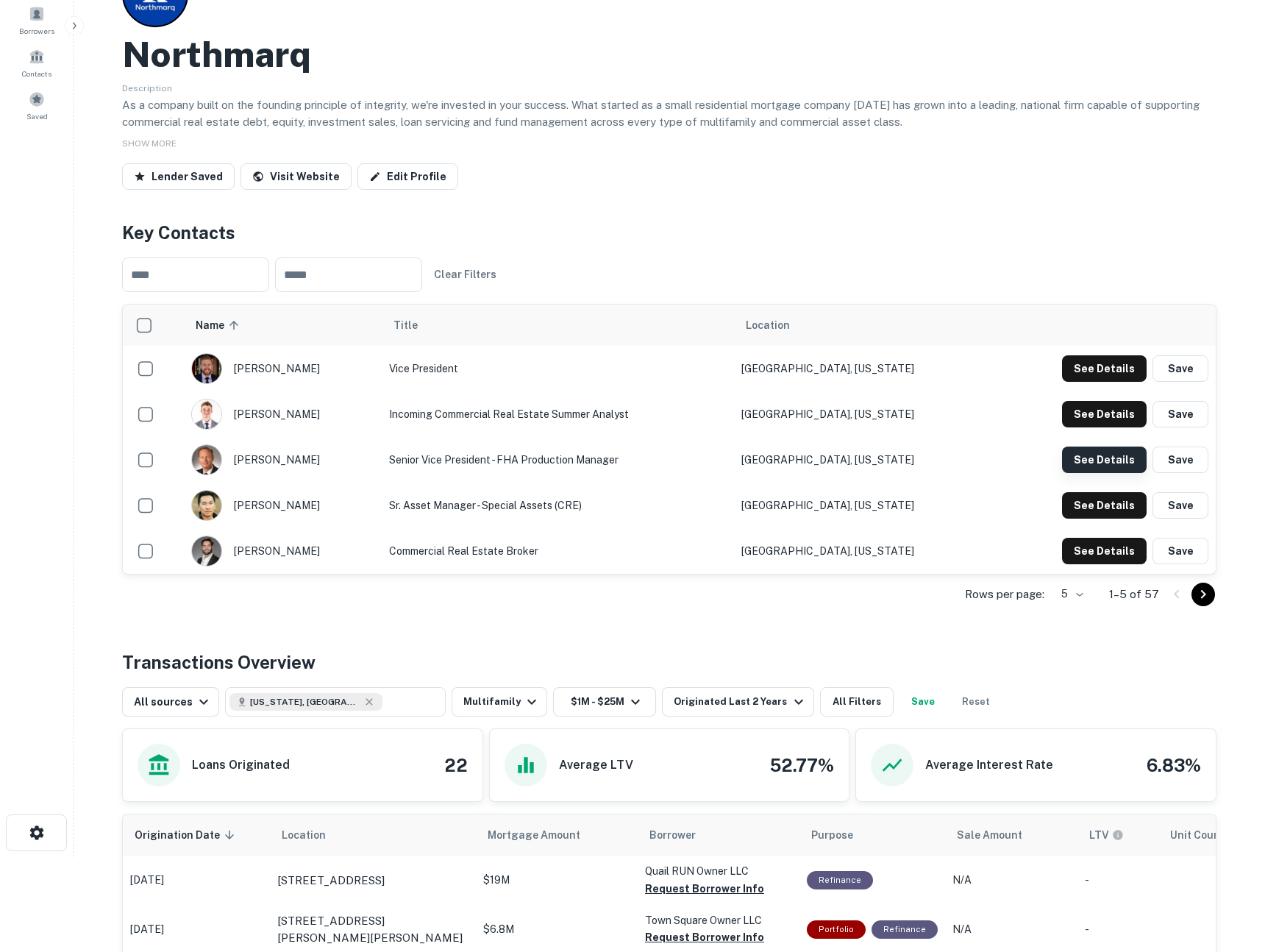
click at [1100, 382] on button "See Details" at bounding box center [1105, 369] width 85 height 26
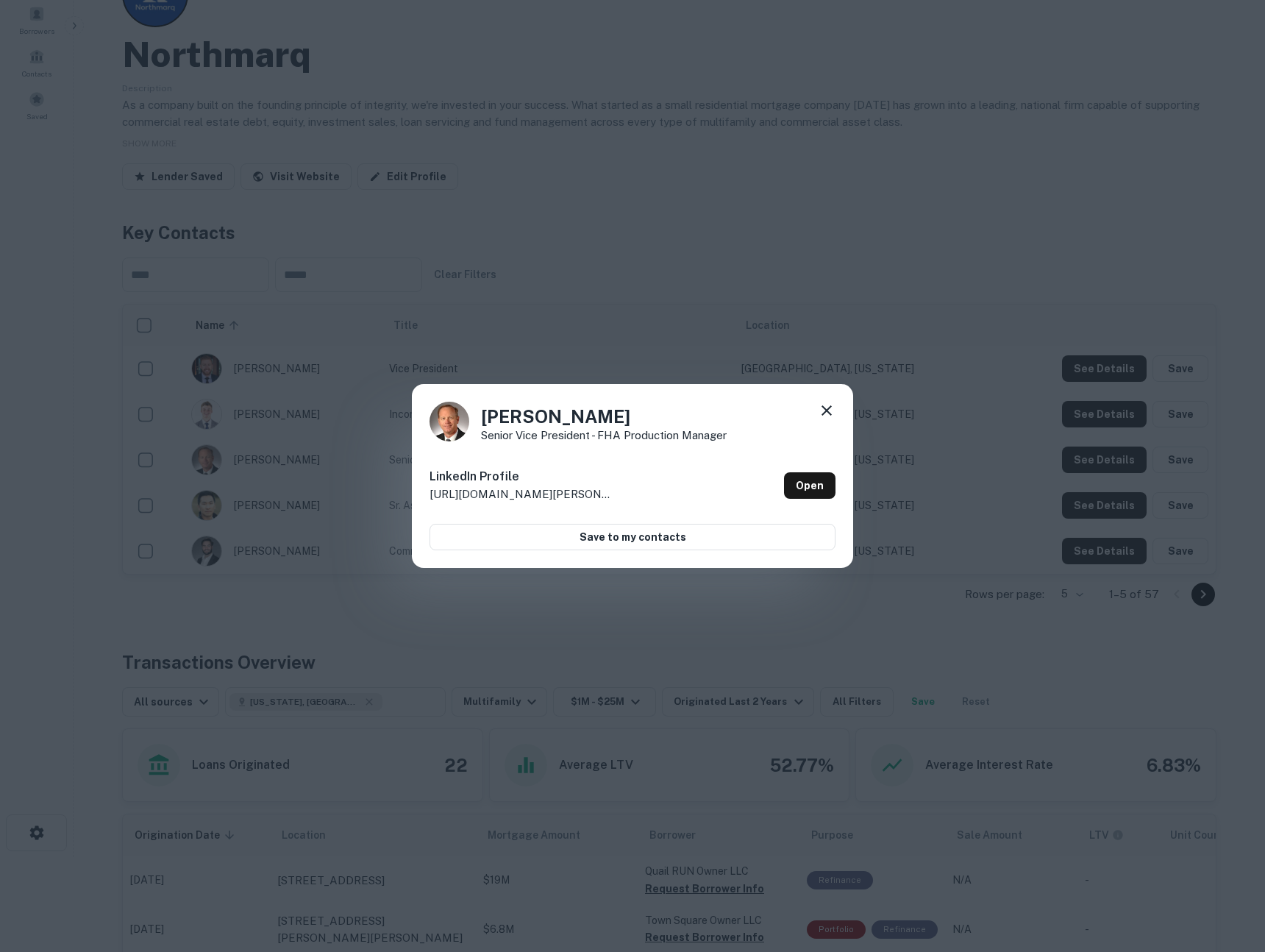
click at [869, 215] on div "David Schmidt Senior Vice President - FHA Production Manager LinkedIn Profile h…" at bounding box center [632, 476] width 1265 height 952
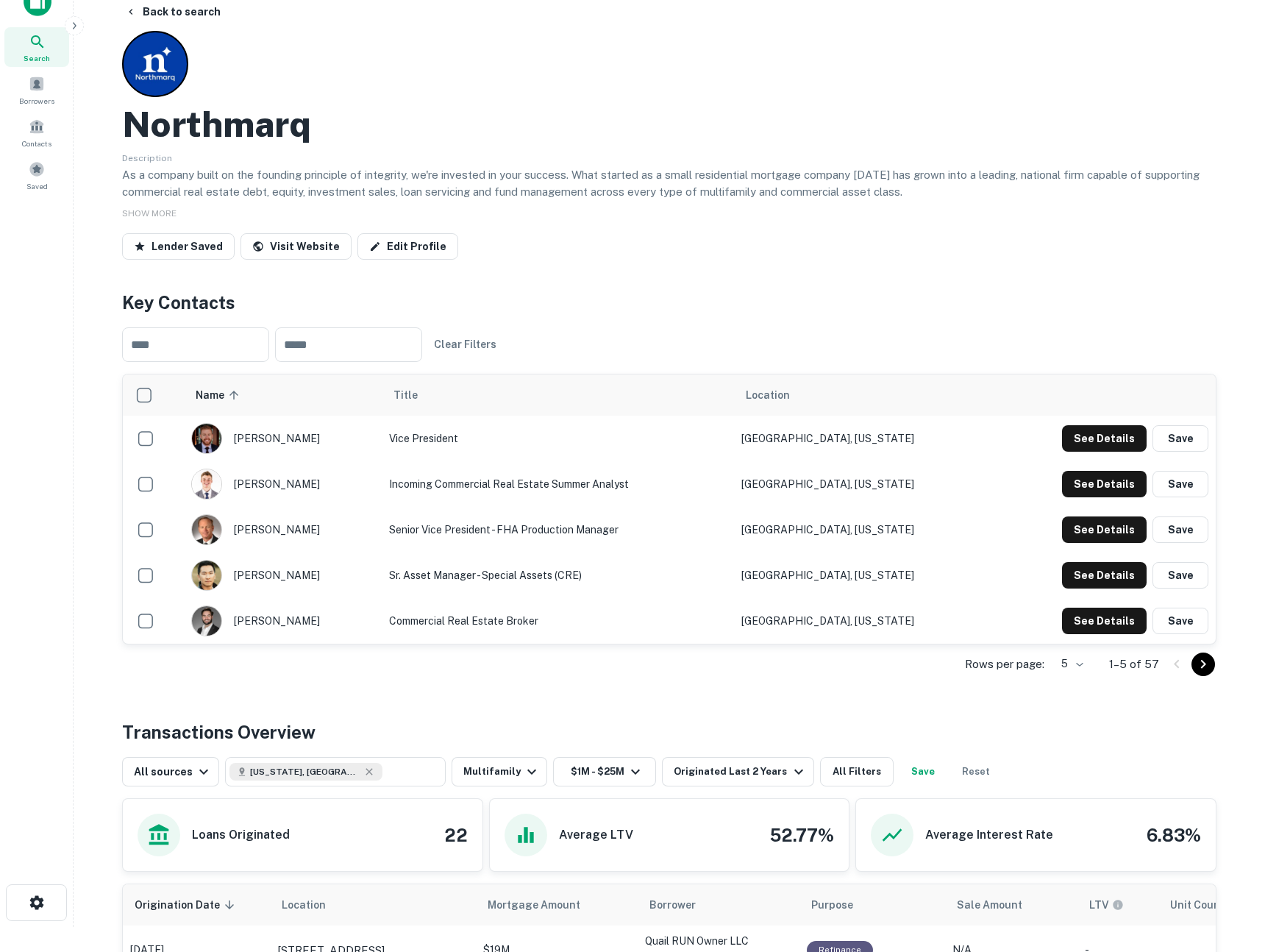
scroll to position [0, 0]
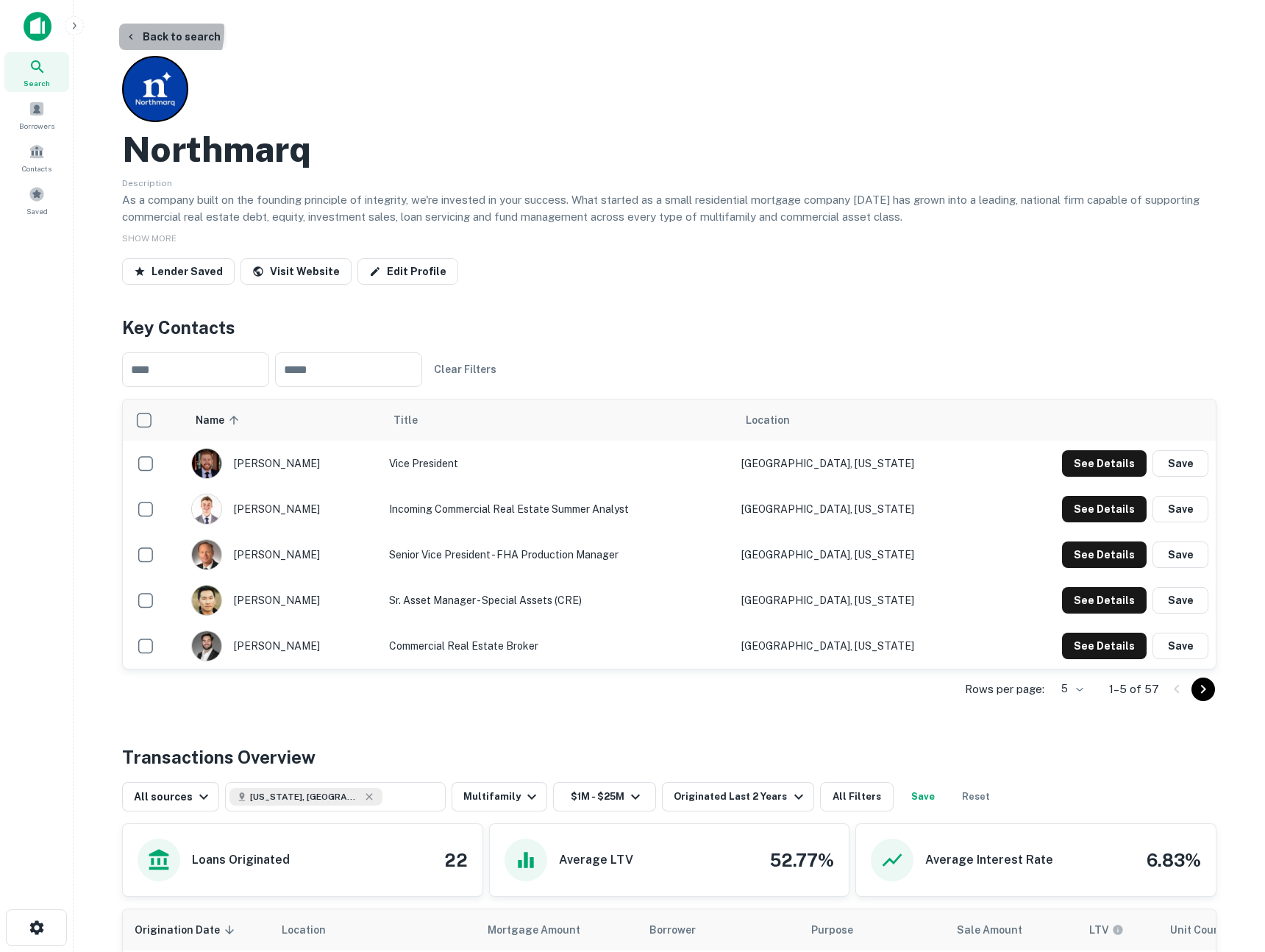
click at [147, 31] on button "Back to search" at bounding box center [172, 37] width 107 height 26
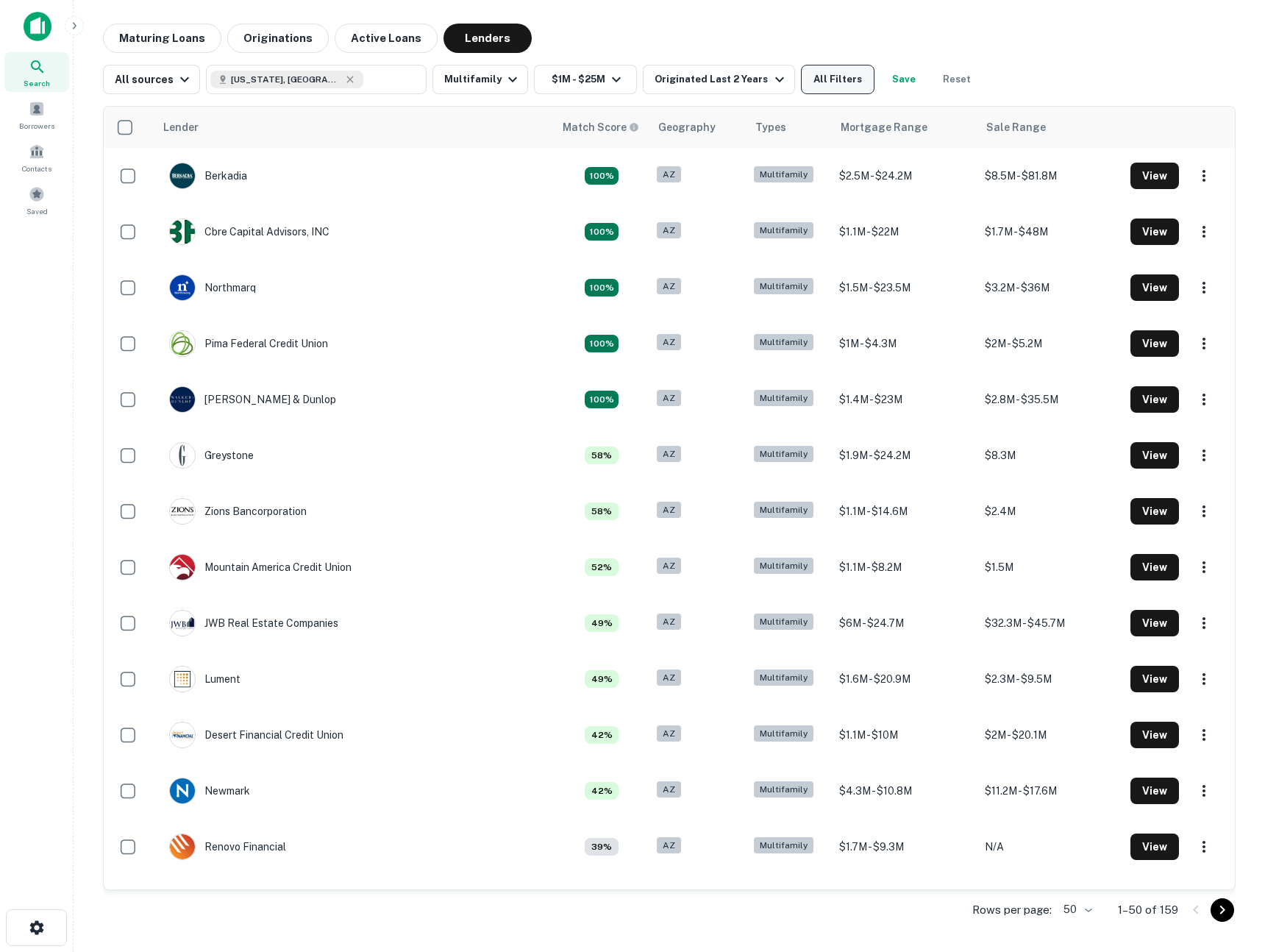
click at [840, 87] on button "All Filters" at bounding box center [838, 79] width 73 height 29
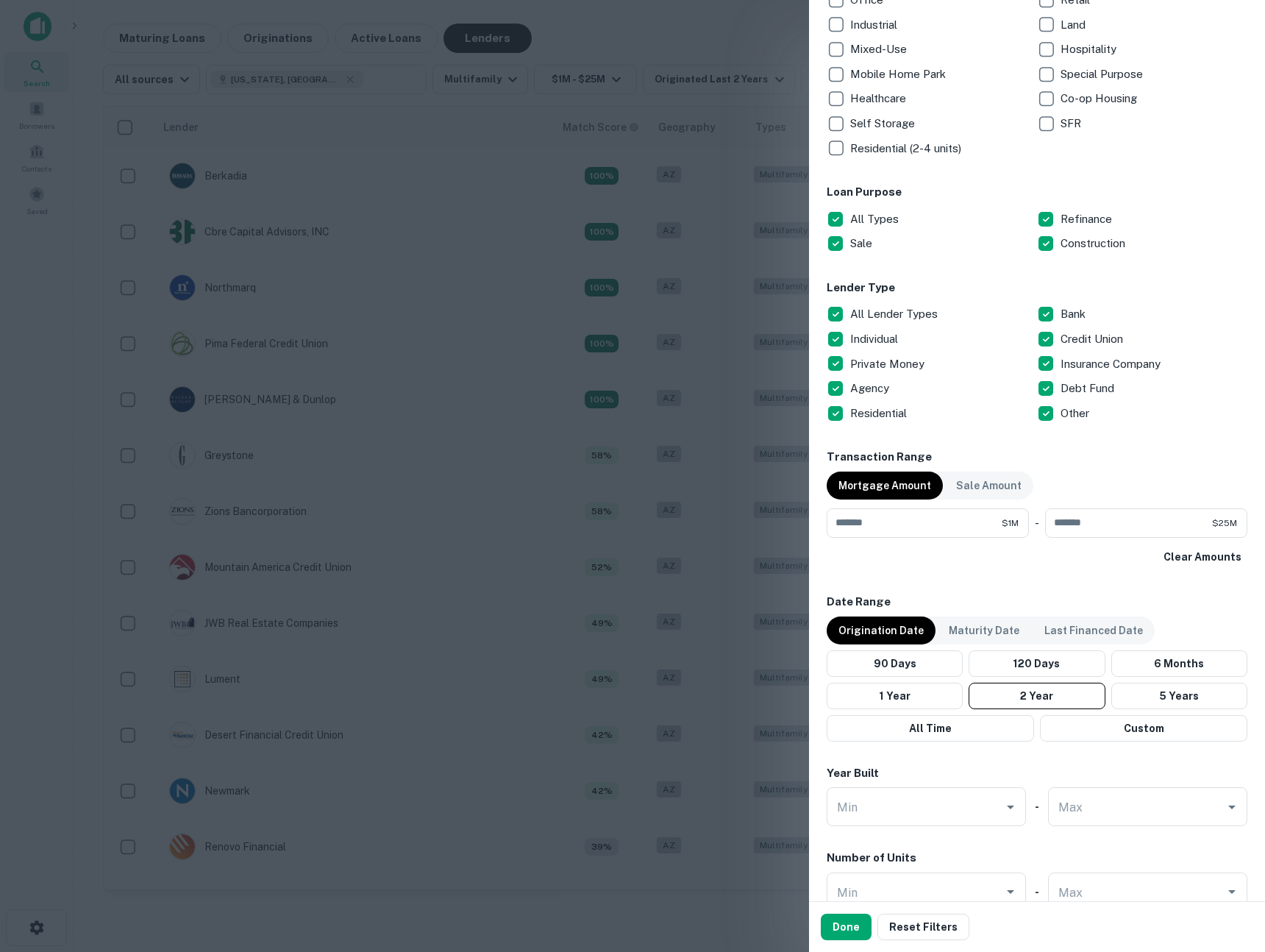
scroll to position [254, 0]
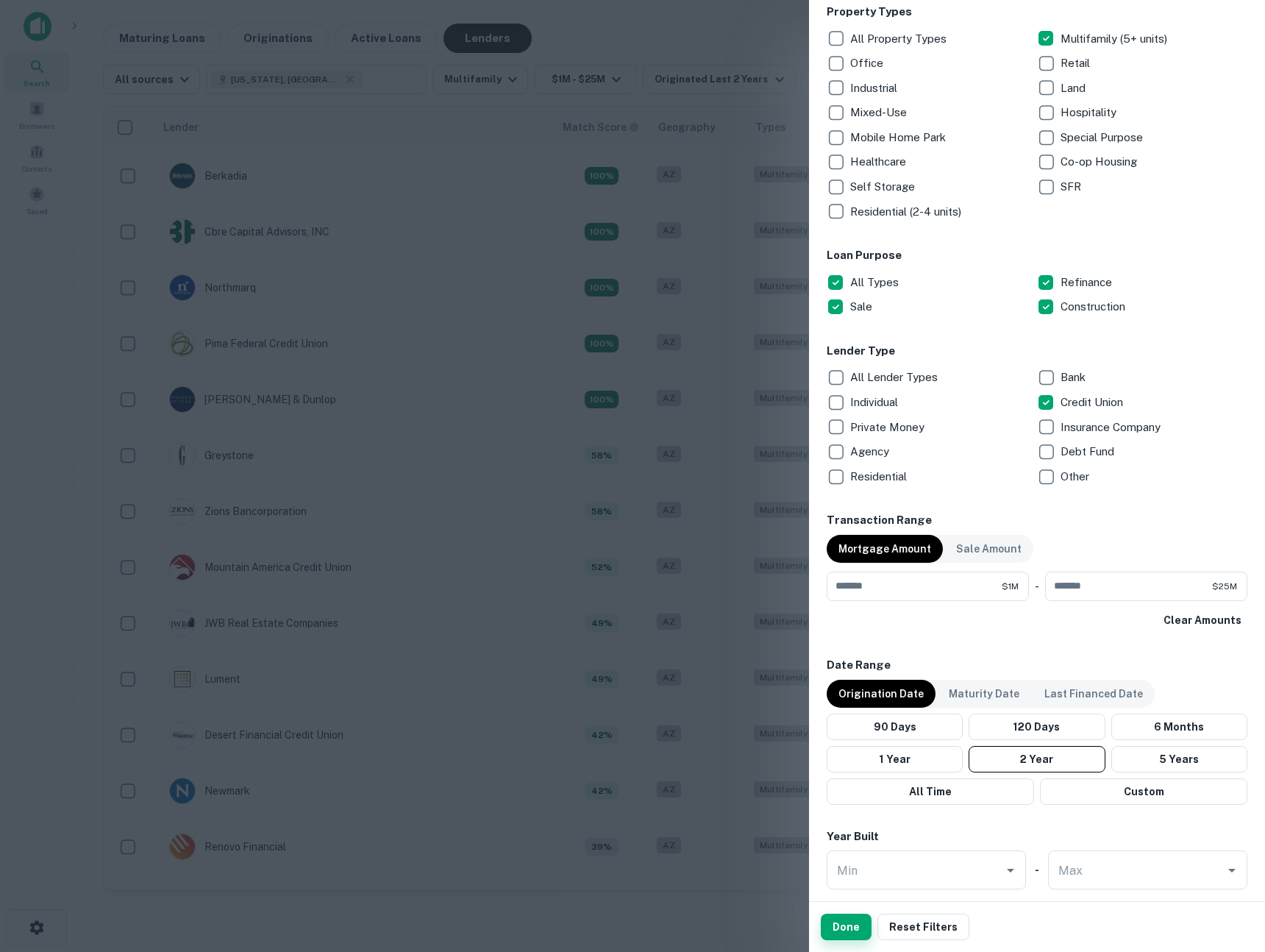
click at [842, 922] on button "Done" at bounding box center [846, 927] width 51 height 26
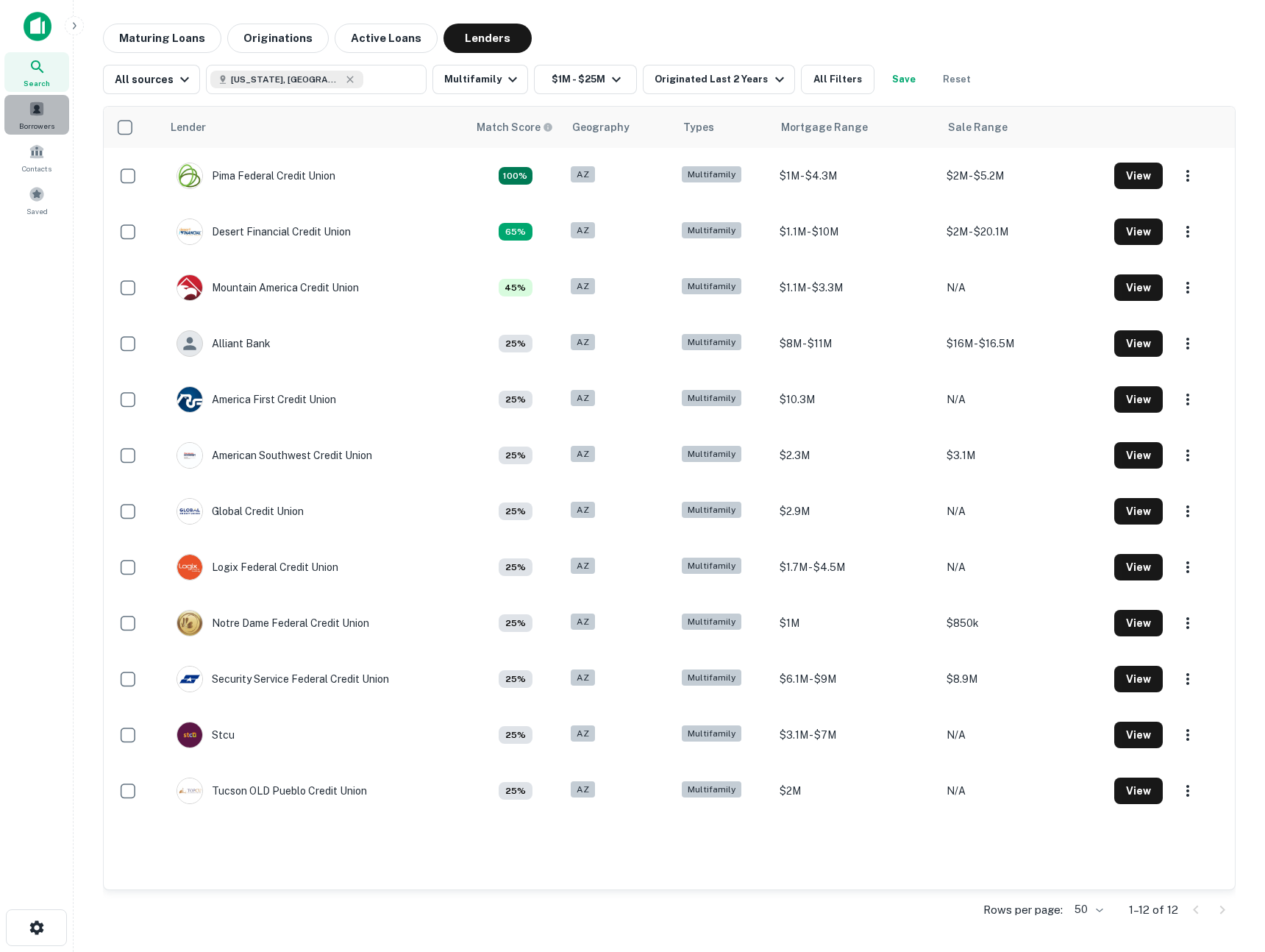
click at [23, 120] on span "Borrowers" at bounding box center [37, 125] width 35 height 12
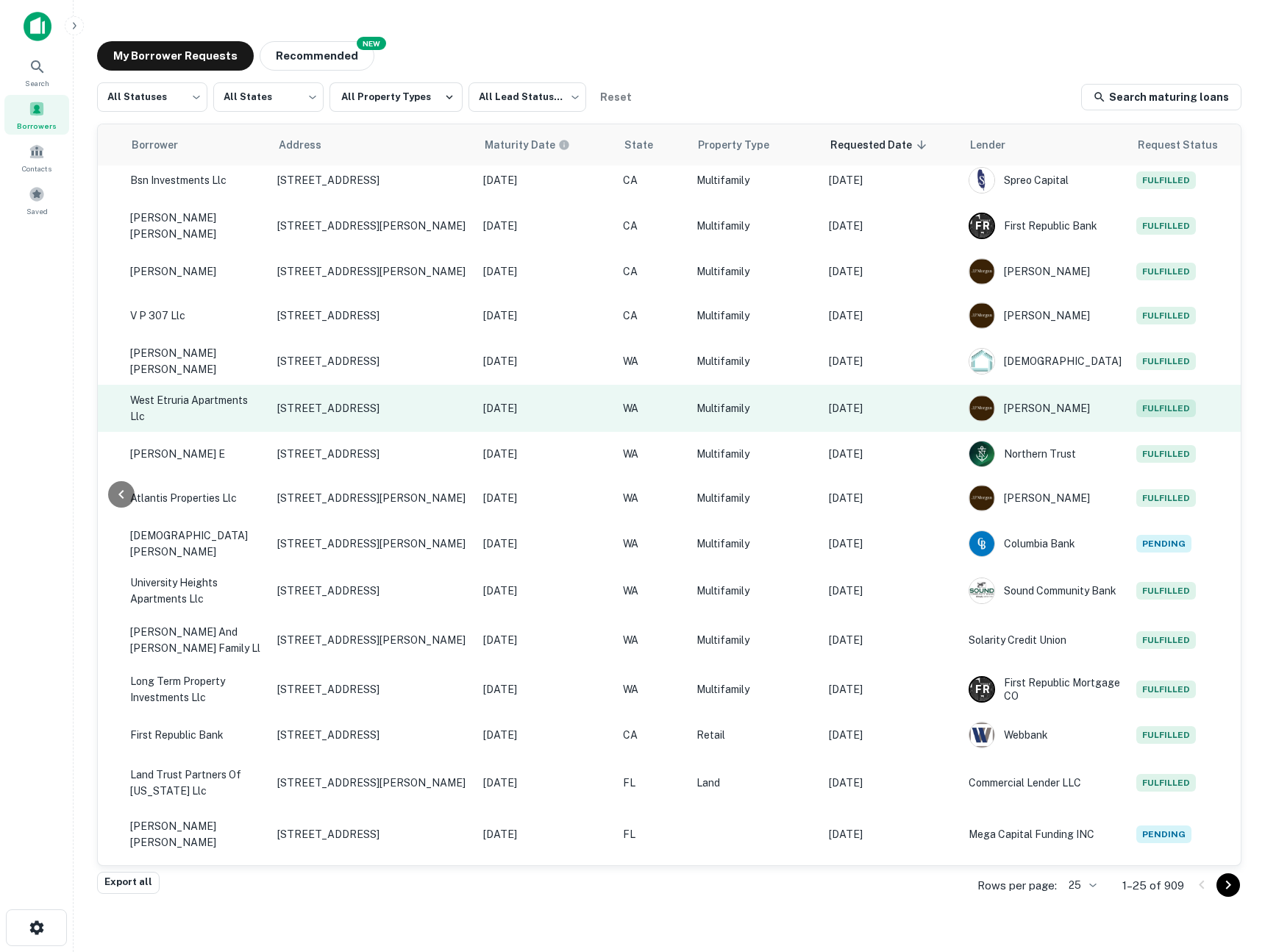
scroll to position [232, 437]
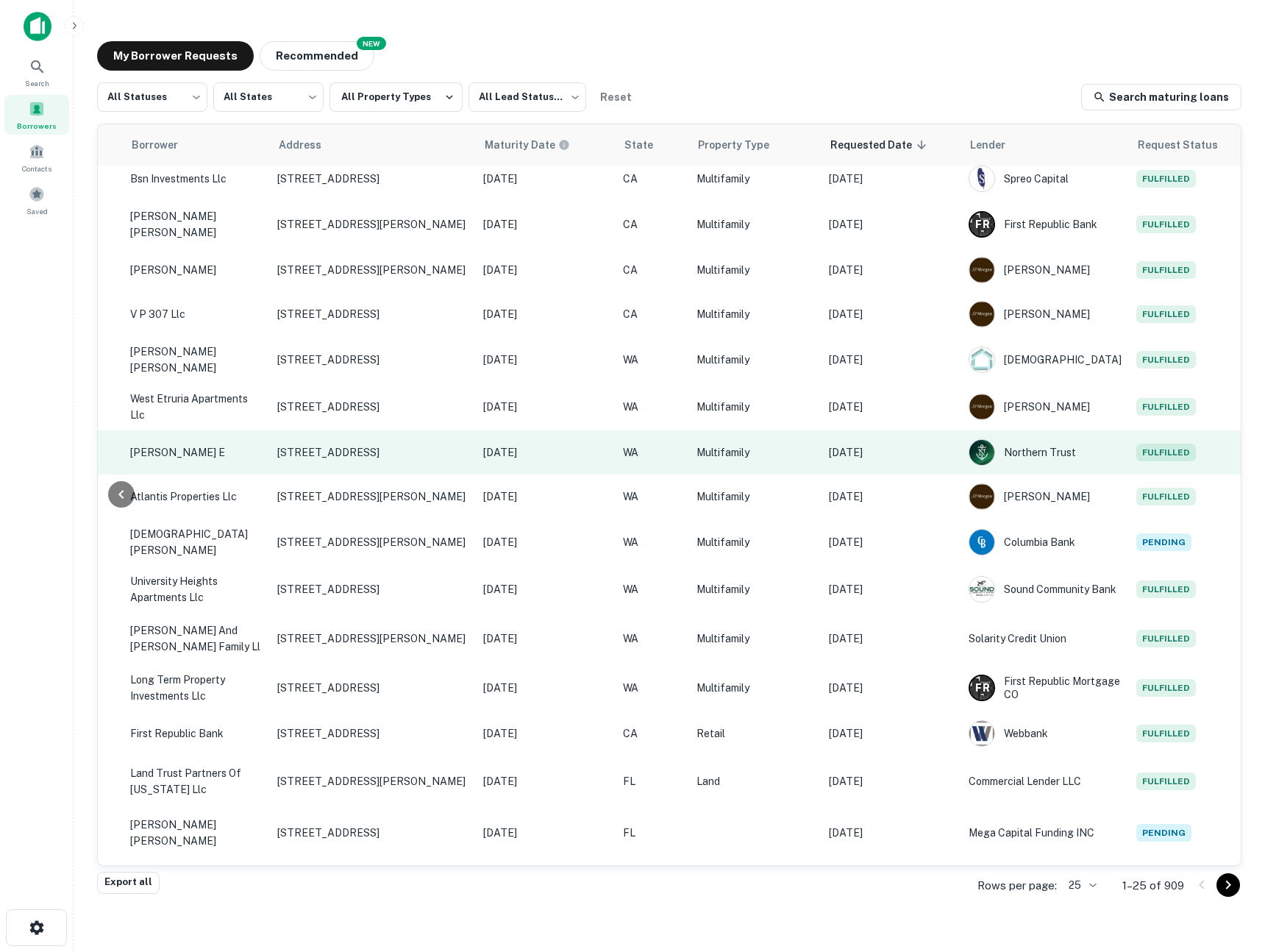
click at [941, 444] on p "[DATE]" at bounding box center [892, 452] width 125 height 16
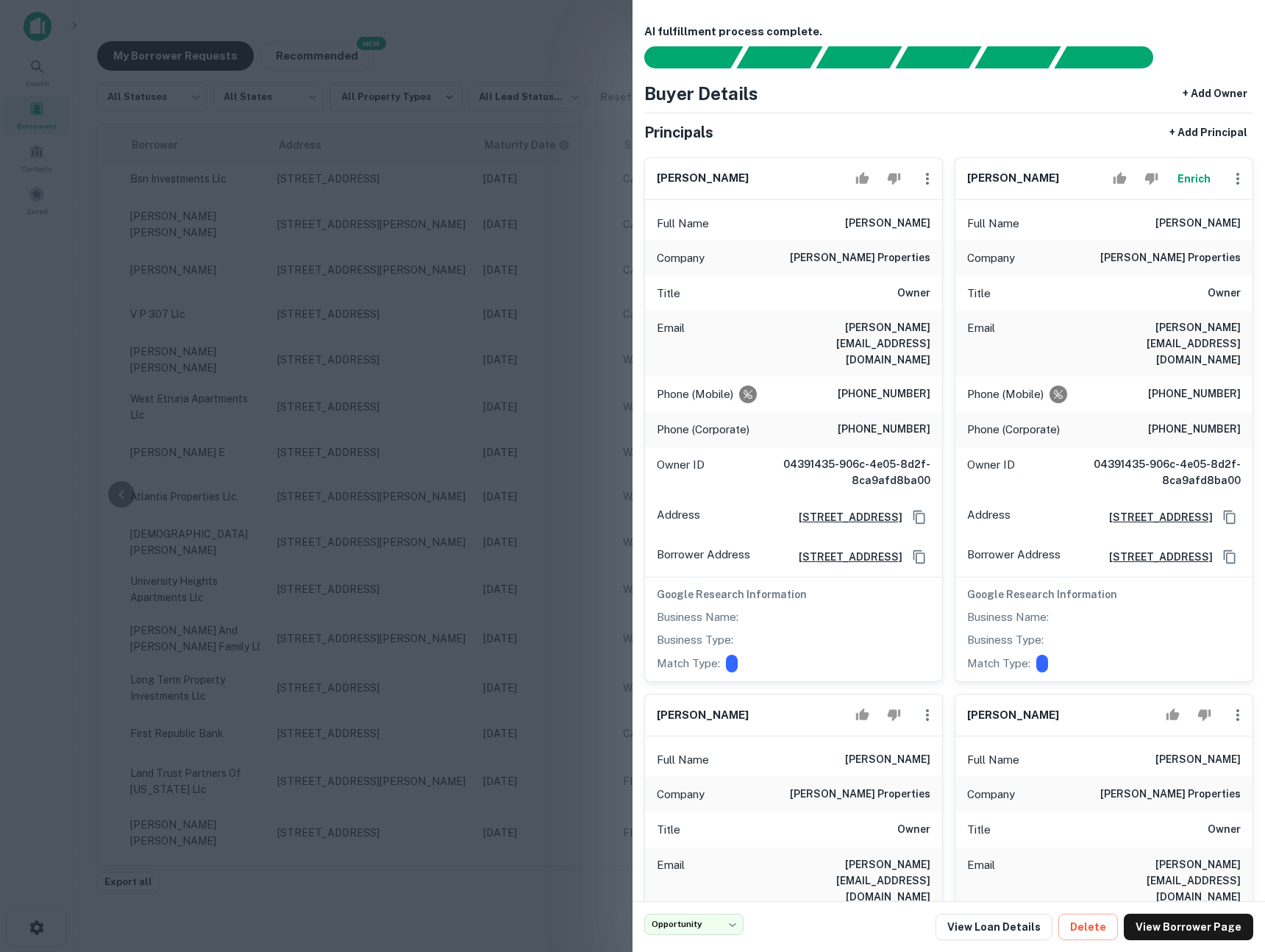
click at [643, 218] on div "[PERSON_NAME] Full Name [PERSON_NAME] Company [PERSON_NAME] properties Title Ow…" at bounding box center [788, 414] width 310 height 536
click at [559, 240] on div at bounding box center [632, 476] width 1265 height 952
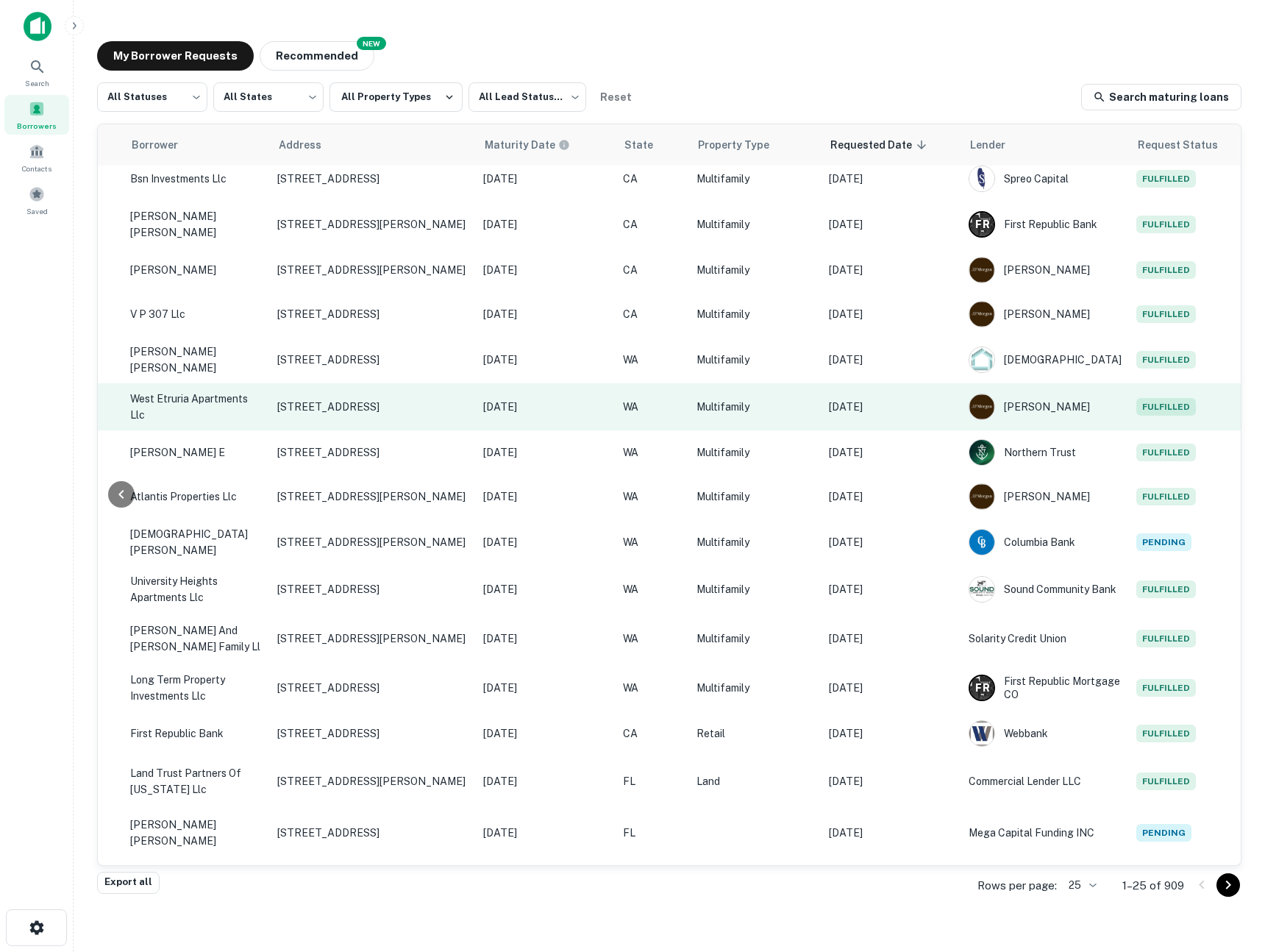
scroll to position [232, 0]
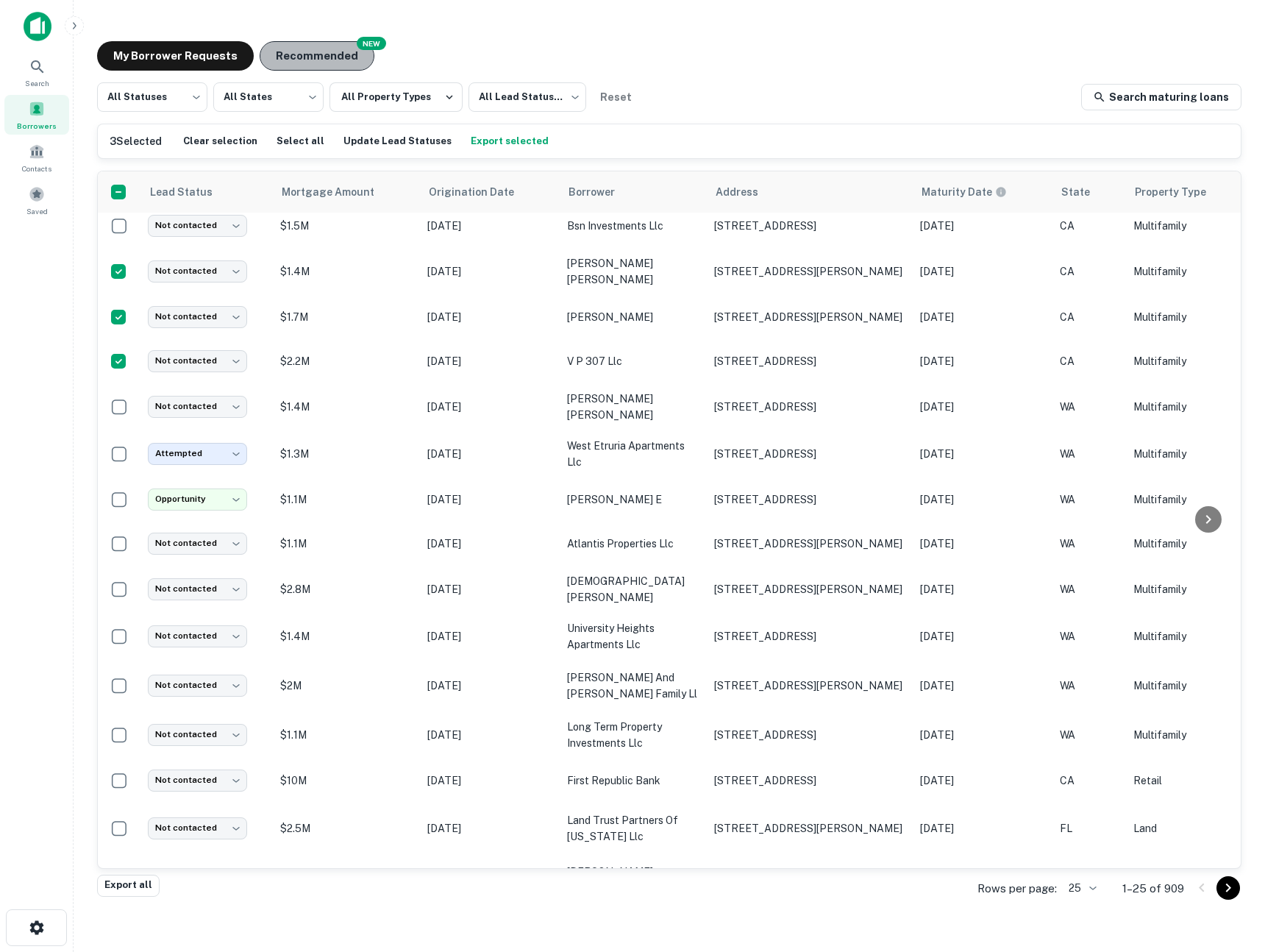
click at [319, 56] on button "Recommended" at bounding box center [317, 56] width 115 height 29
